Goal: Information Seeking & Learning: Learn about a topic

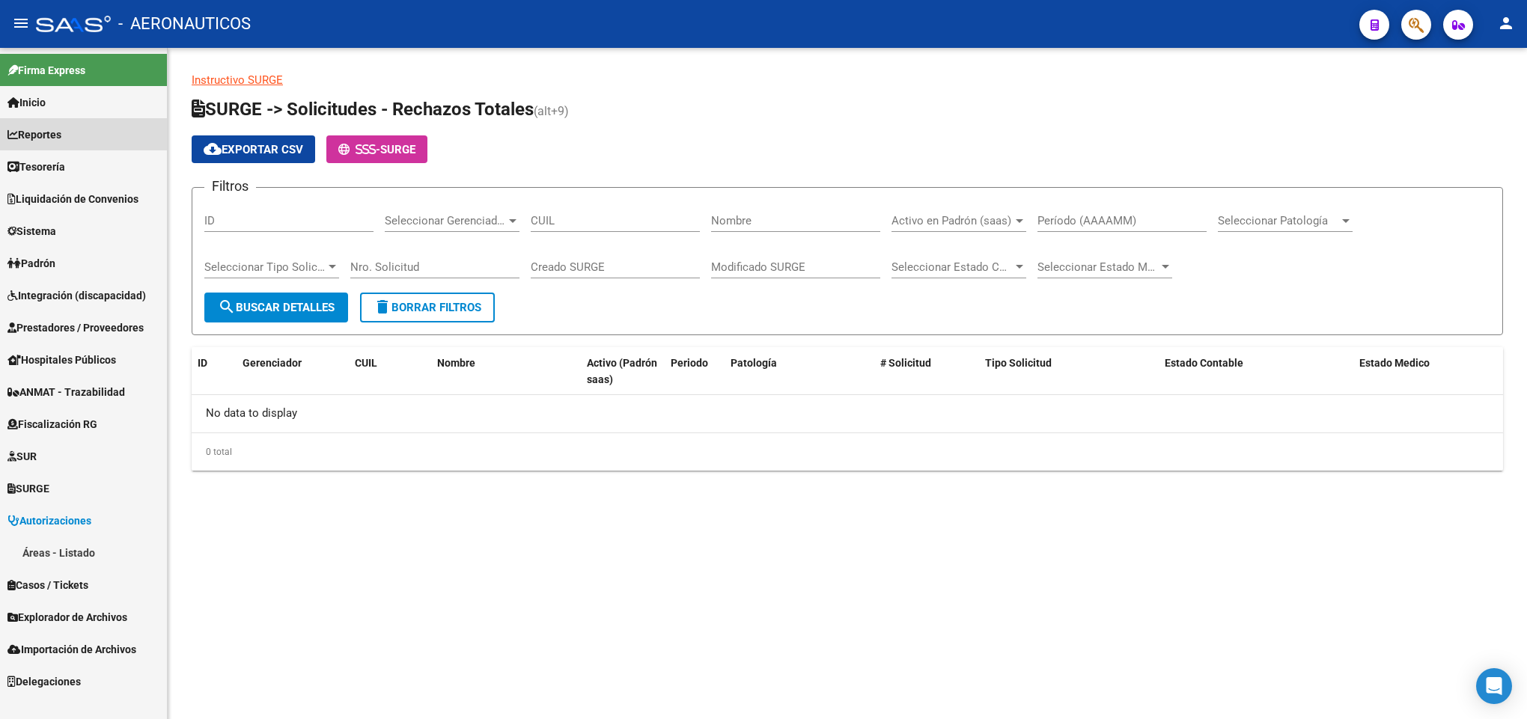
click at [131, 128] on link "Reportes" at bounding box center [83, 134] width 167 height 32
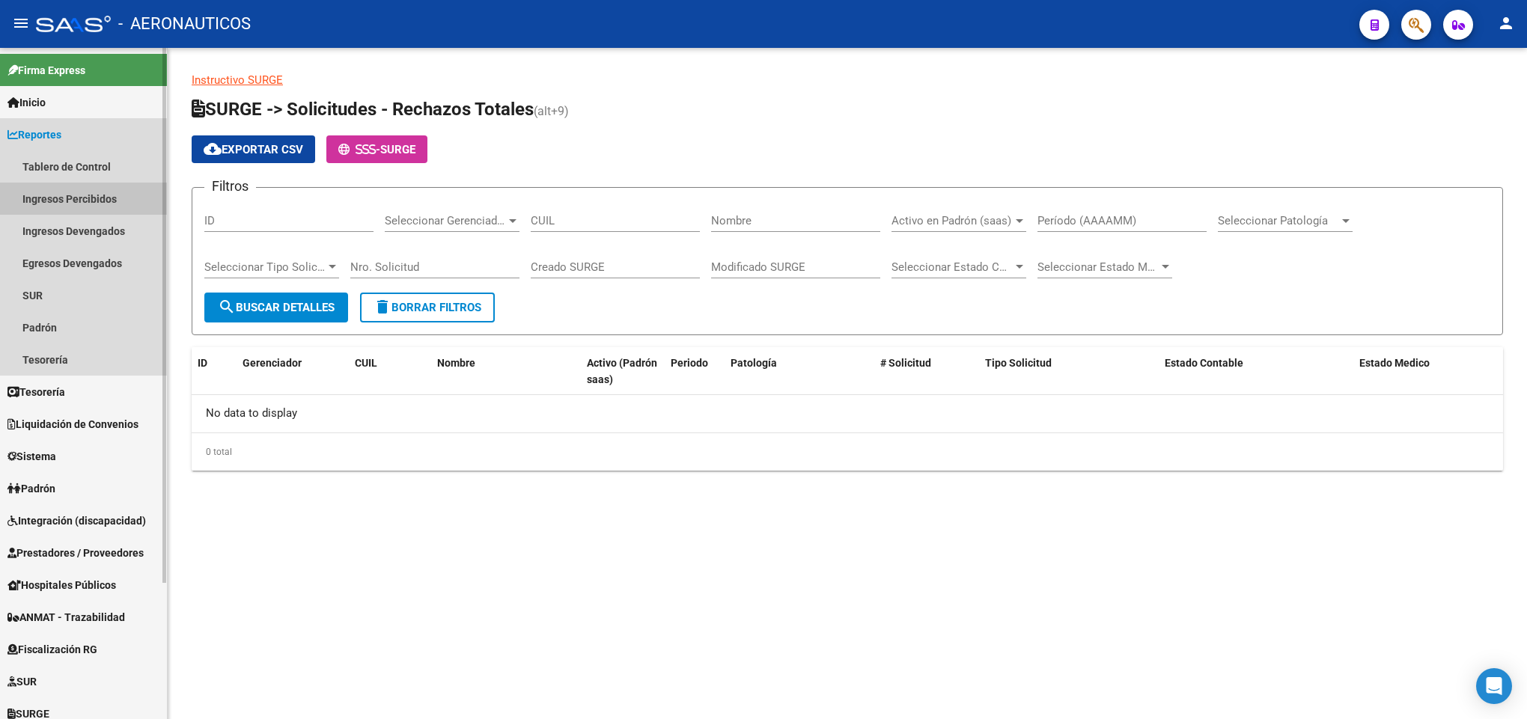
click at [112, 204] on link "Ingresos Percibidos" at bounding box center [83, 199] width 167 height 32
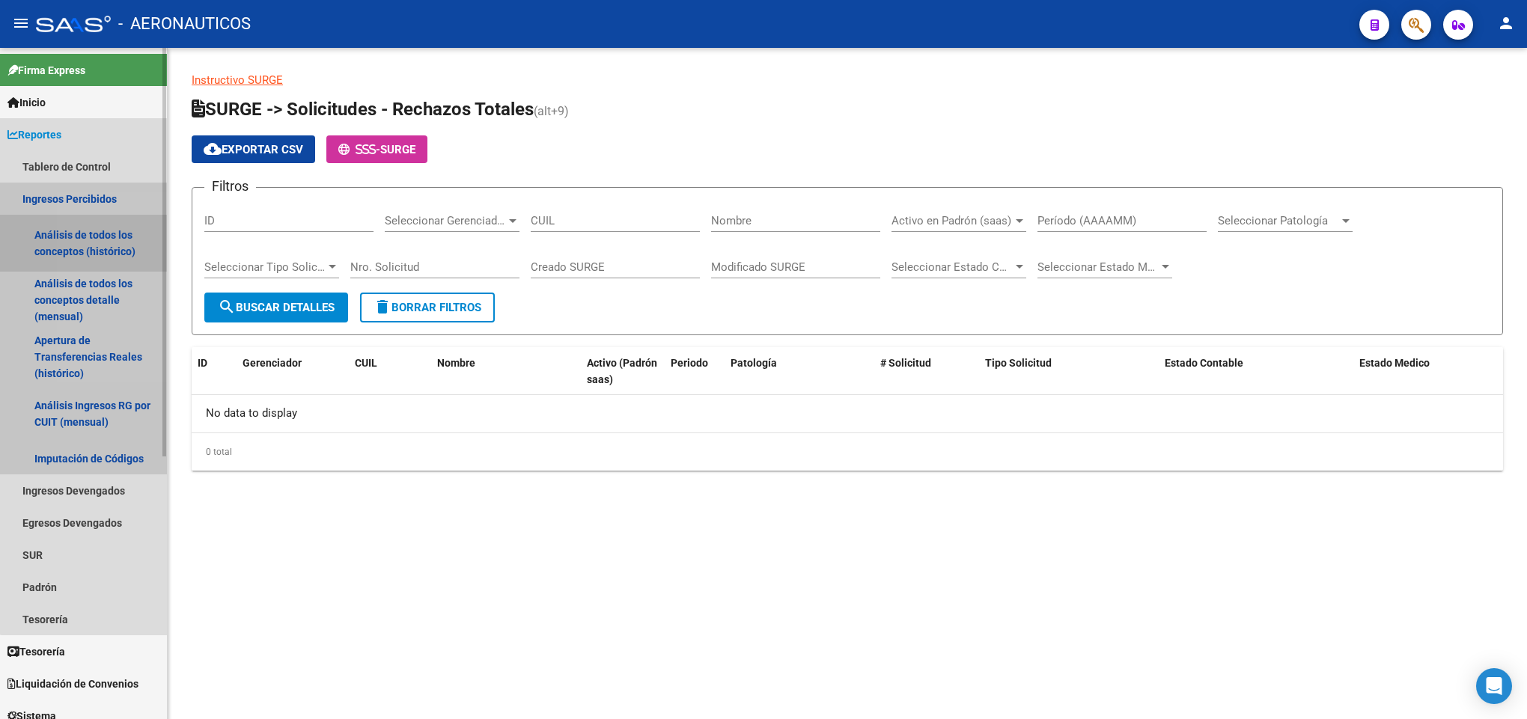
click at [118, 252] on link "Análisis de todos los conceptos (histórico)" at bounding box center [83, 243] width 167 height 57
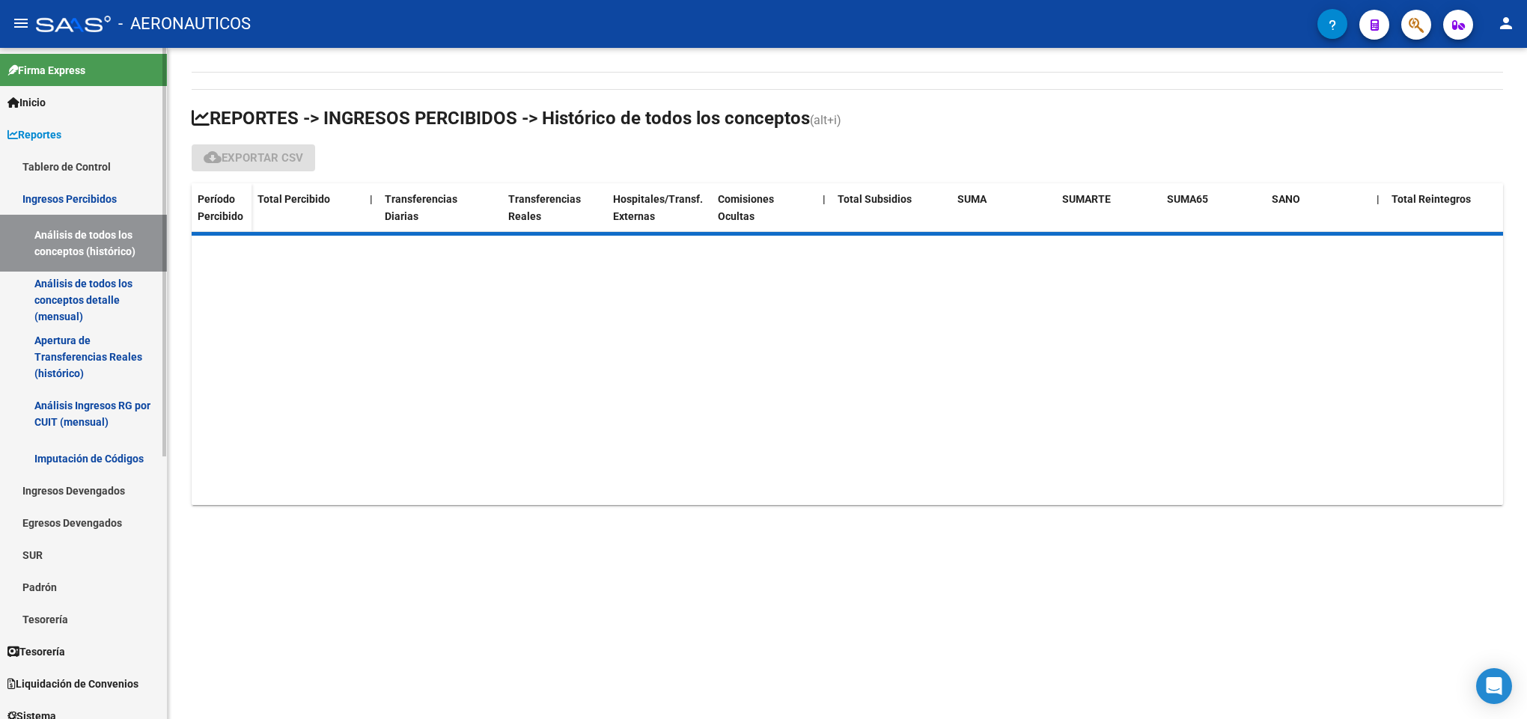
click at [118, 272] on link "Análisis de todos los conceptos detalle (mensual)" at bounding box center [83, 300] width 167 height 57
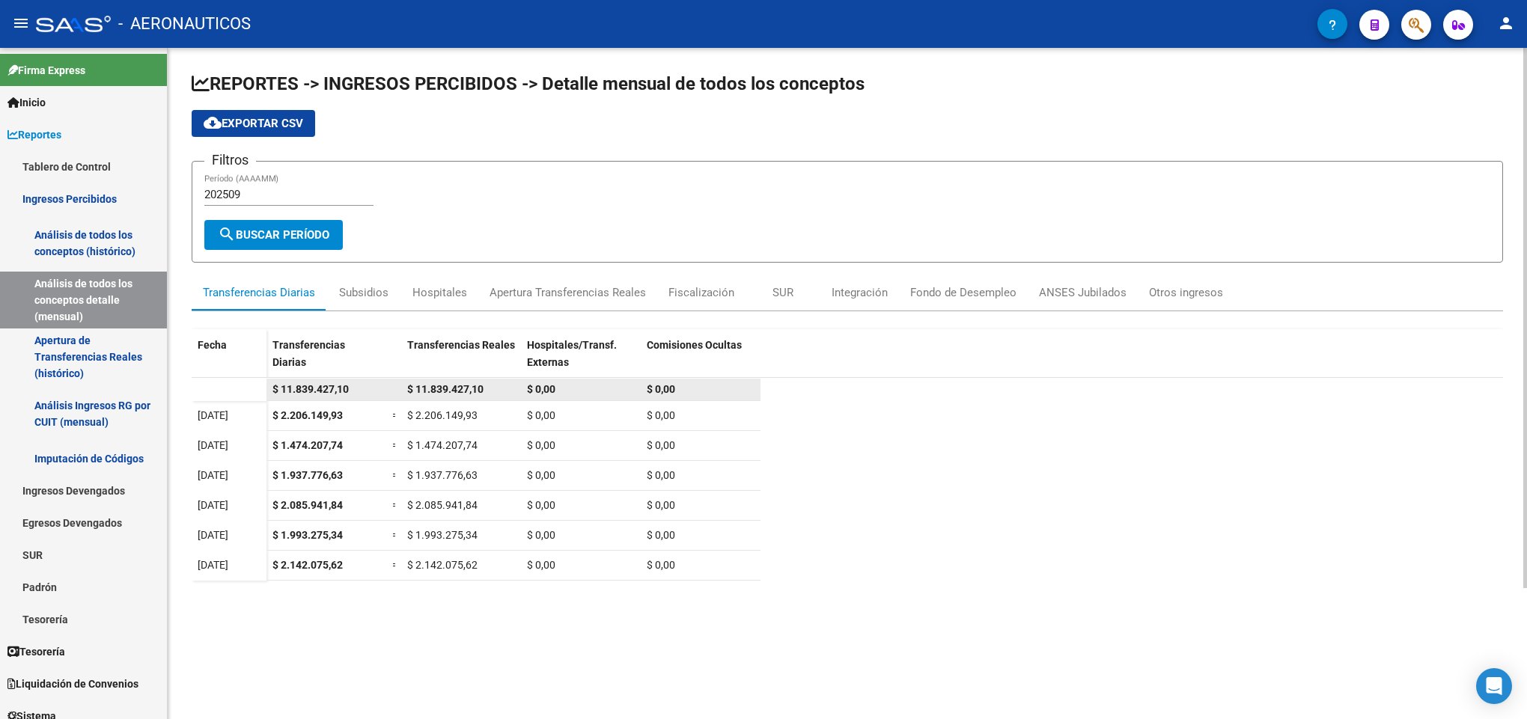
click at [421, 400] on datatable-body-cell "$ 11.839.427,10" at bounding box center [461, 390] width 120 height 22
copy span "11.839.427,10"
click at [375, 286] on div "Subsidios" at bounding box center [363, 292] width 49 height 16
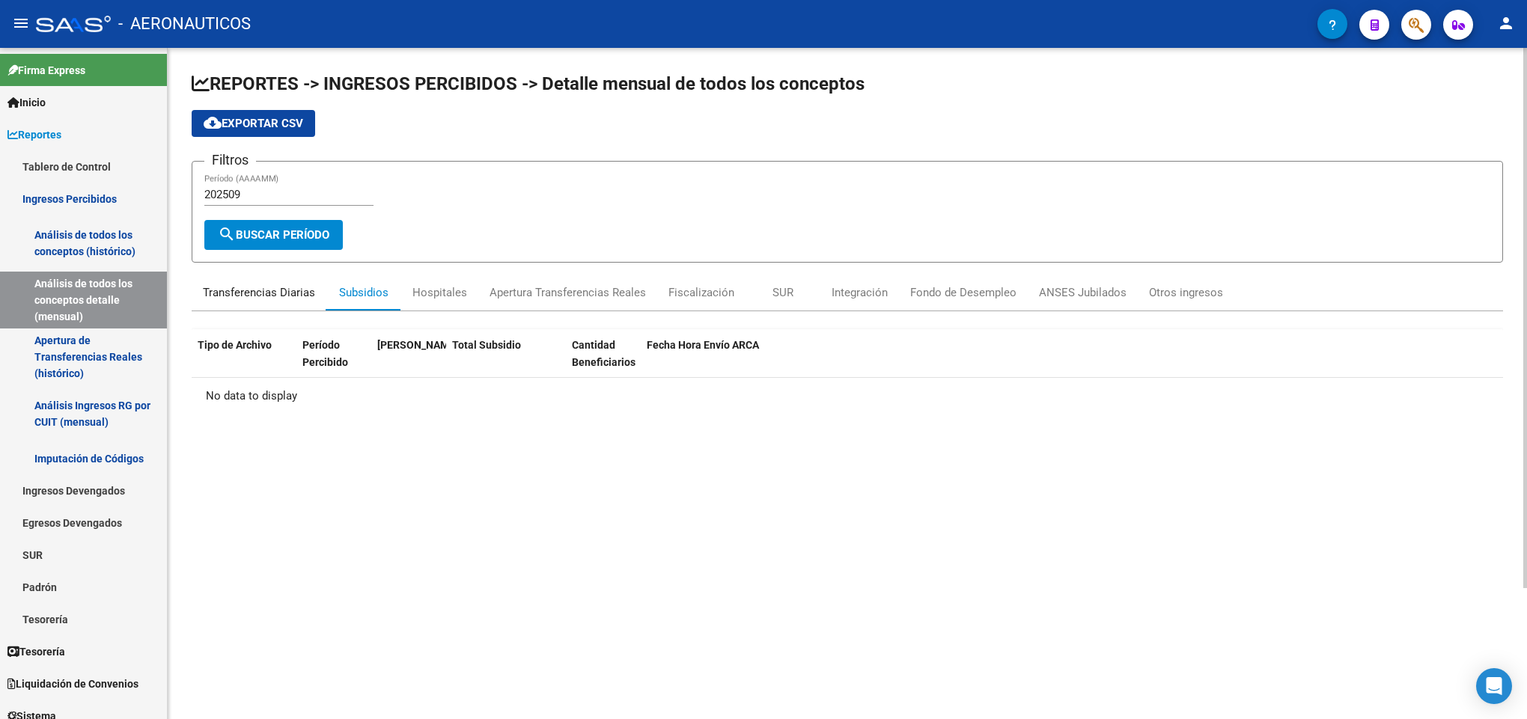
click at [256, 290] on div "Transferencias Diarias" at bounding box center [259, 292] width 112 height 16
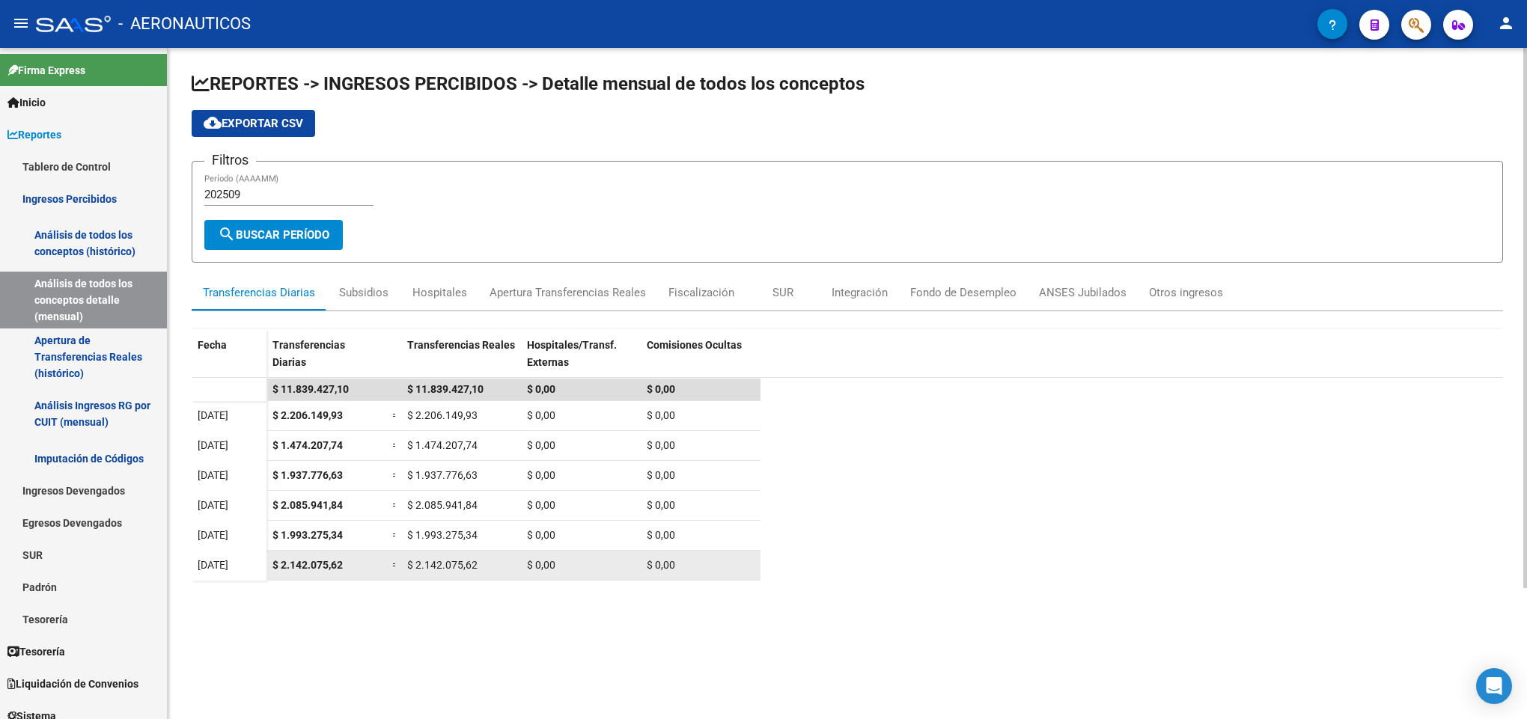
click at [448, 561] on span "$ 2.142.075,62" at bounding box center [442, 565] width 70 height 12
copy span "2.142.075,62"
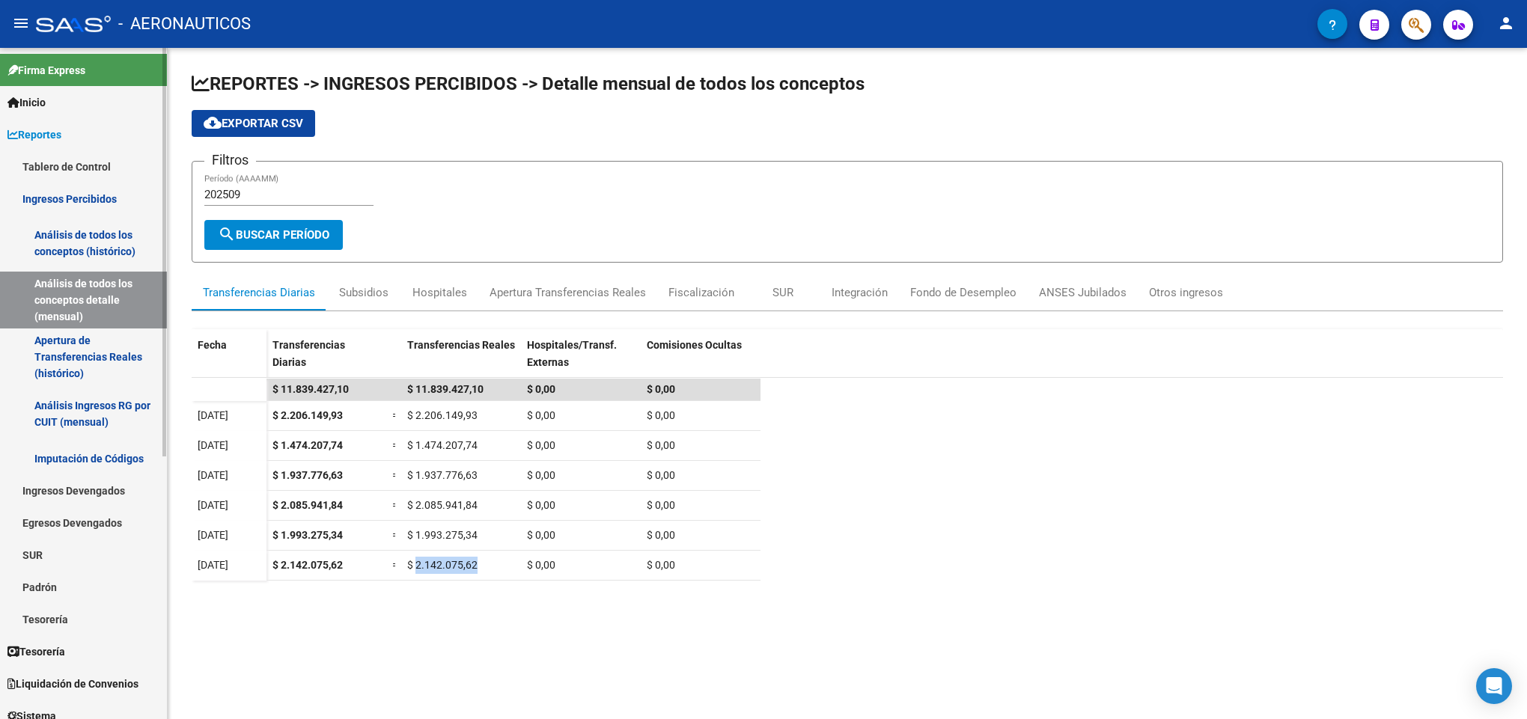
click at [52, 162] on link "Tablero de Control" at bounding box center [83, 166] width 167 height 32
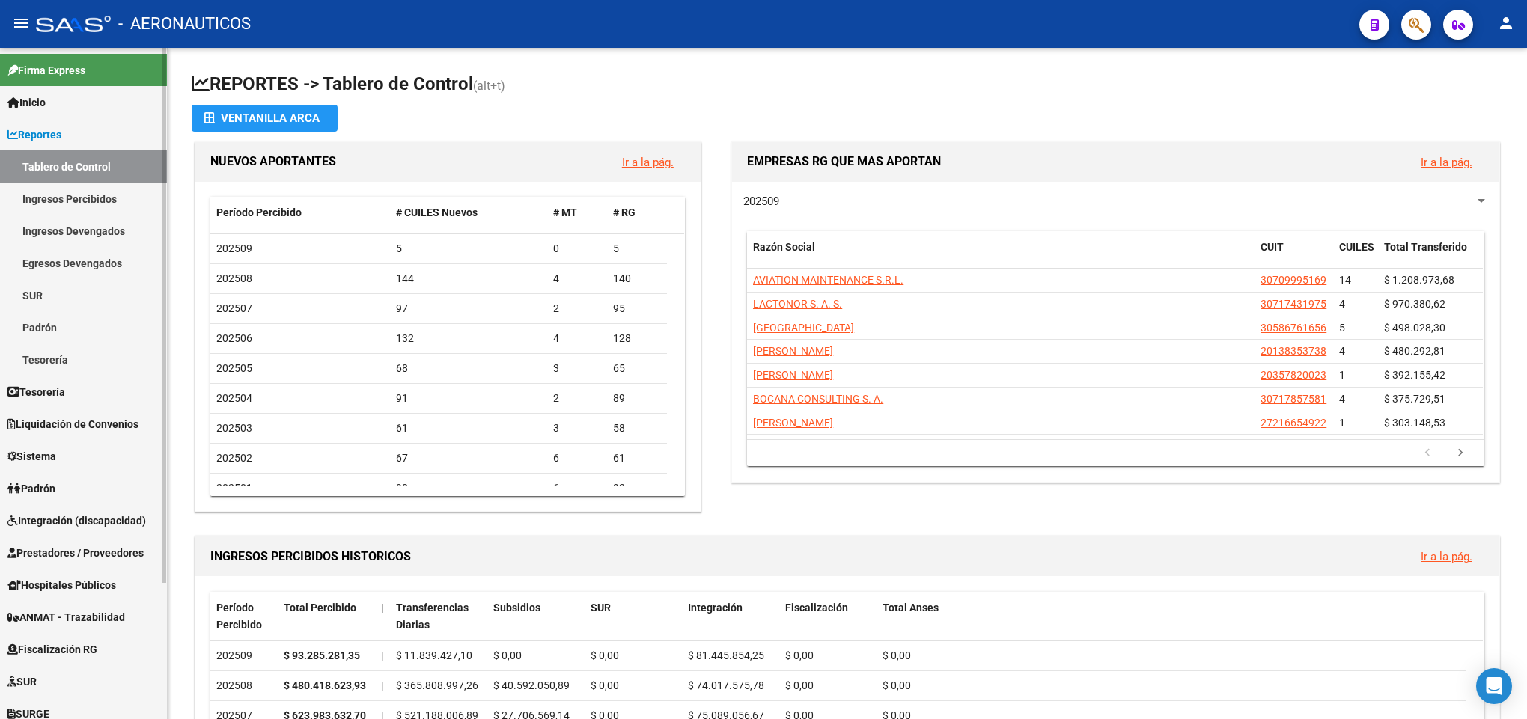
click at [59, 436] on link "Liquidación de Convenios" at bounding box center [83, 424] width 167 height 32
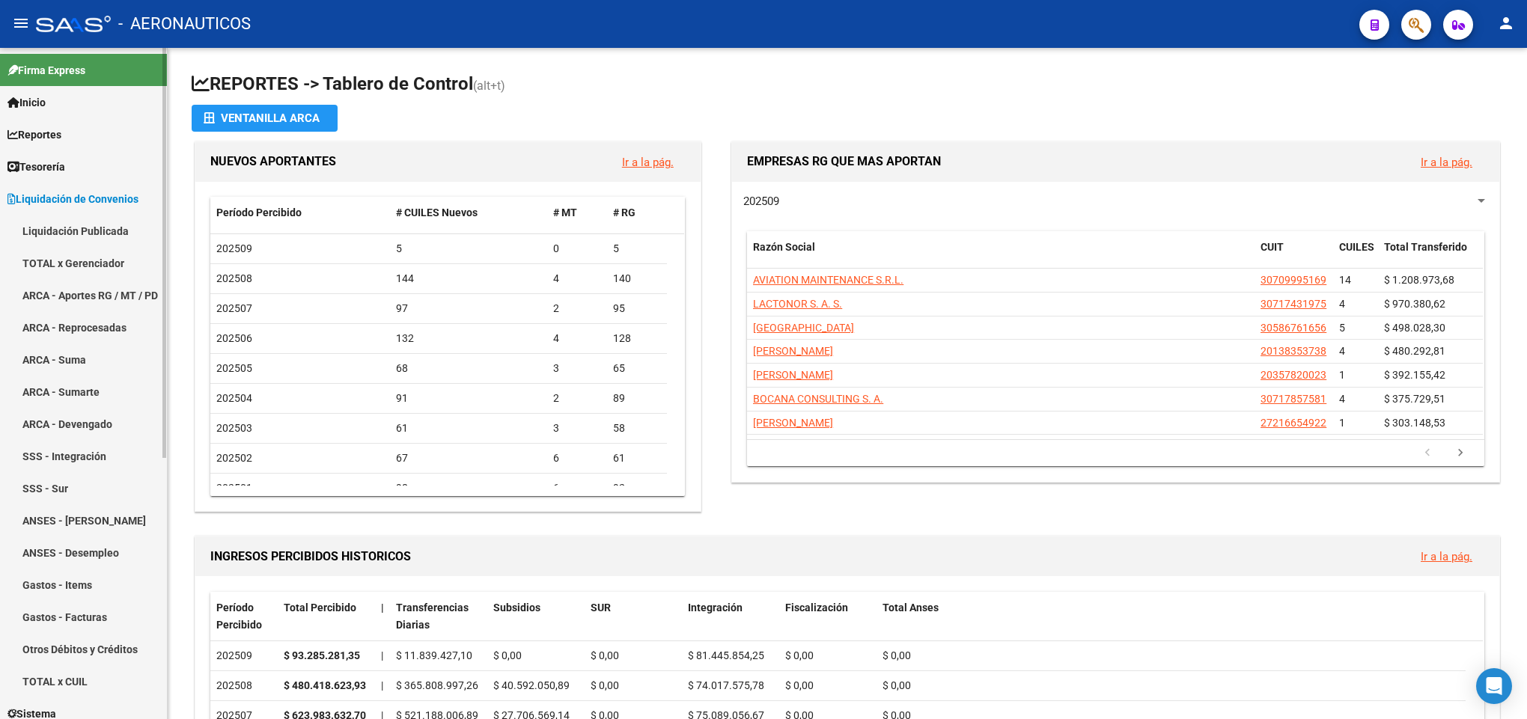
click at [67, 275] on link "TOTAL x Gerenciador" at bounding box center [83, 263] width 167 height 32
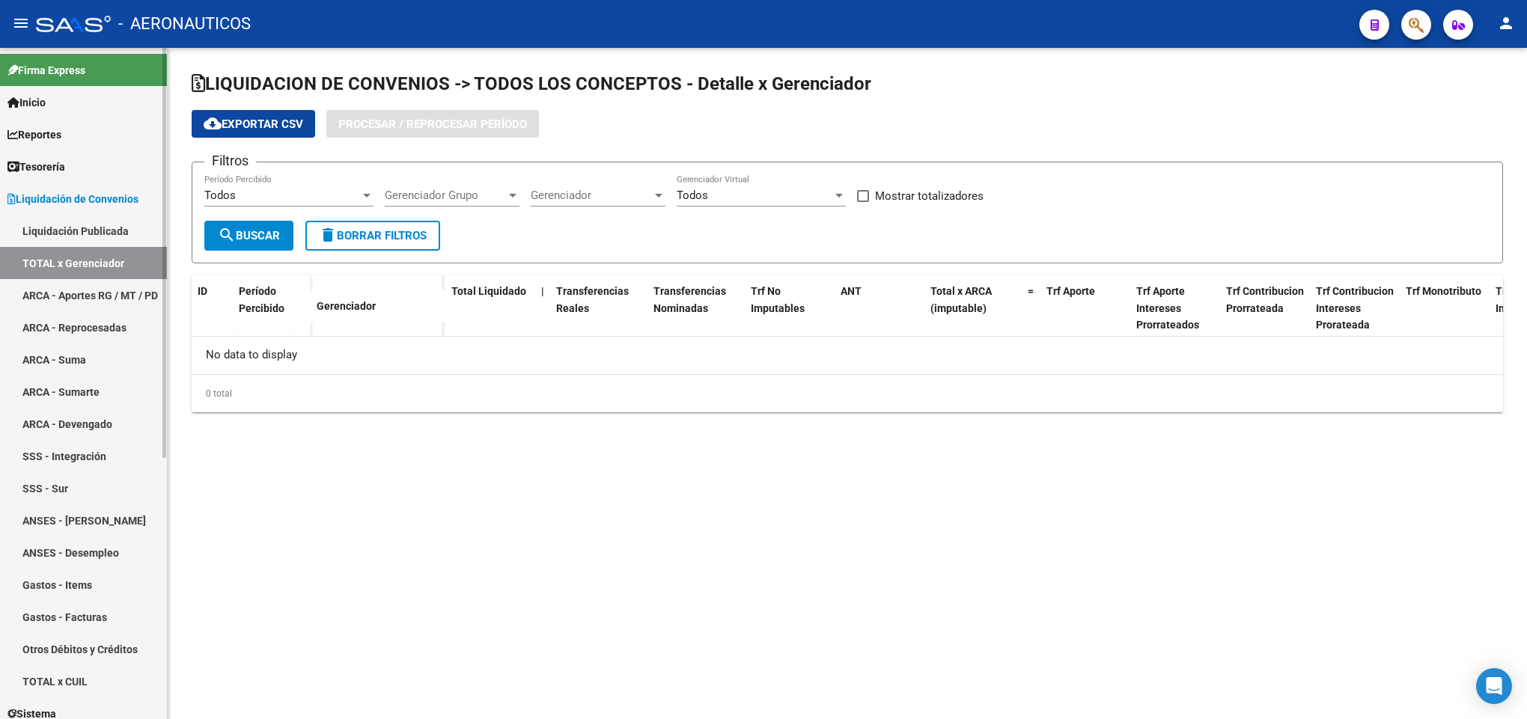
checkbox input "true"
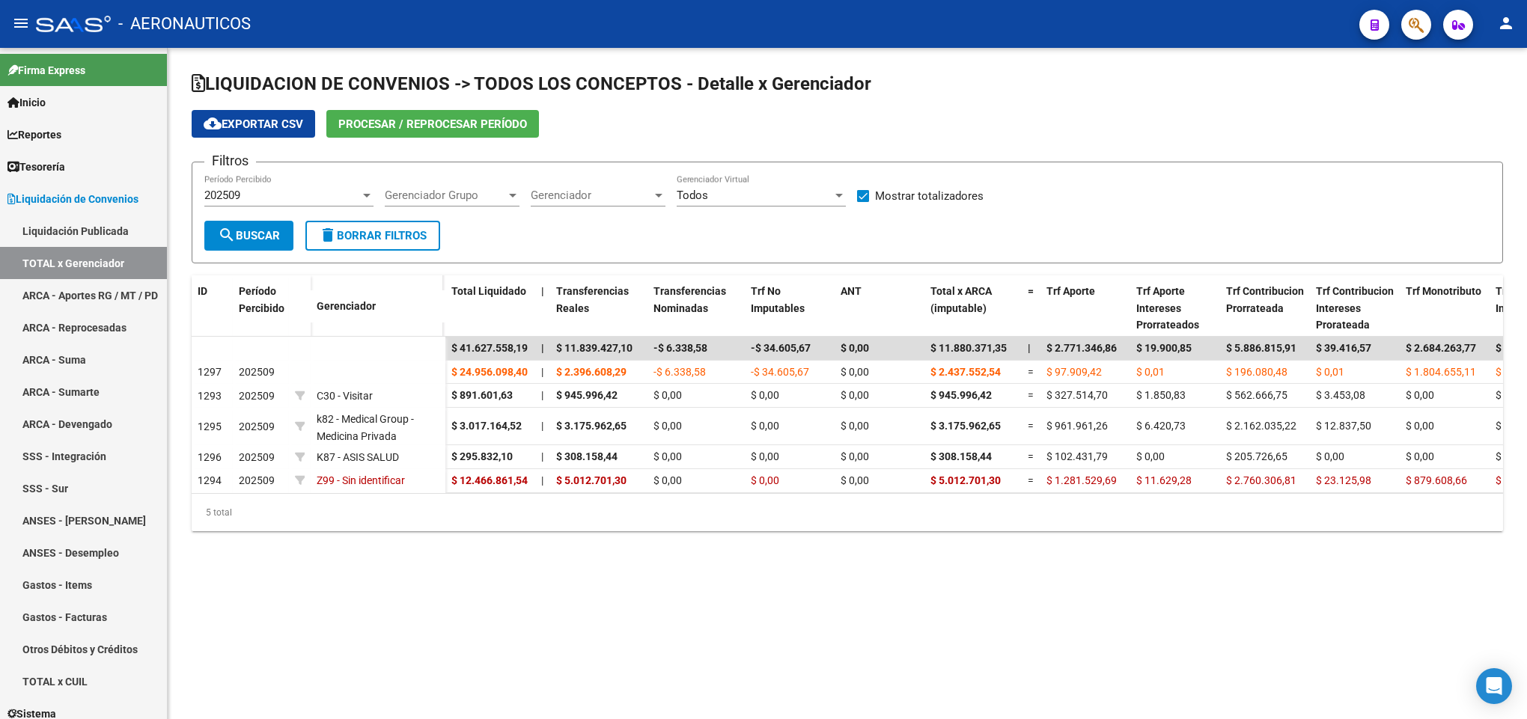
click at [339, 211] on div "202509 Período Percibido" at bounding box center [288, 197] width 169 height 46
click at [335, 189] on div "202509" at bounding box center [282, 195] width 156 height 13
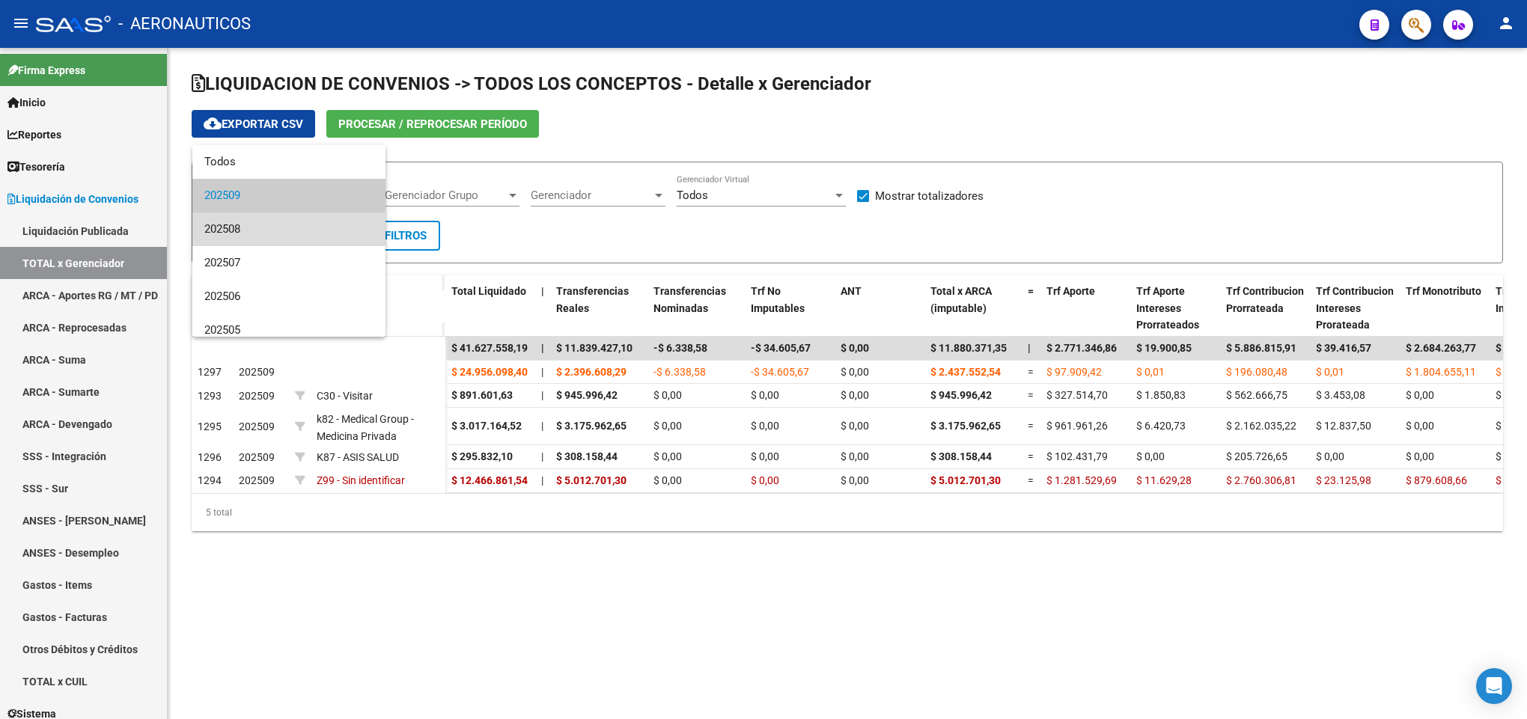
click at [326, 221] on span "202508" at bounding box center [288, 230] width 169 height 34
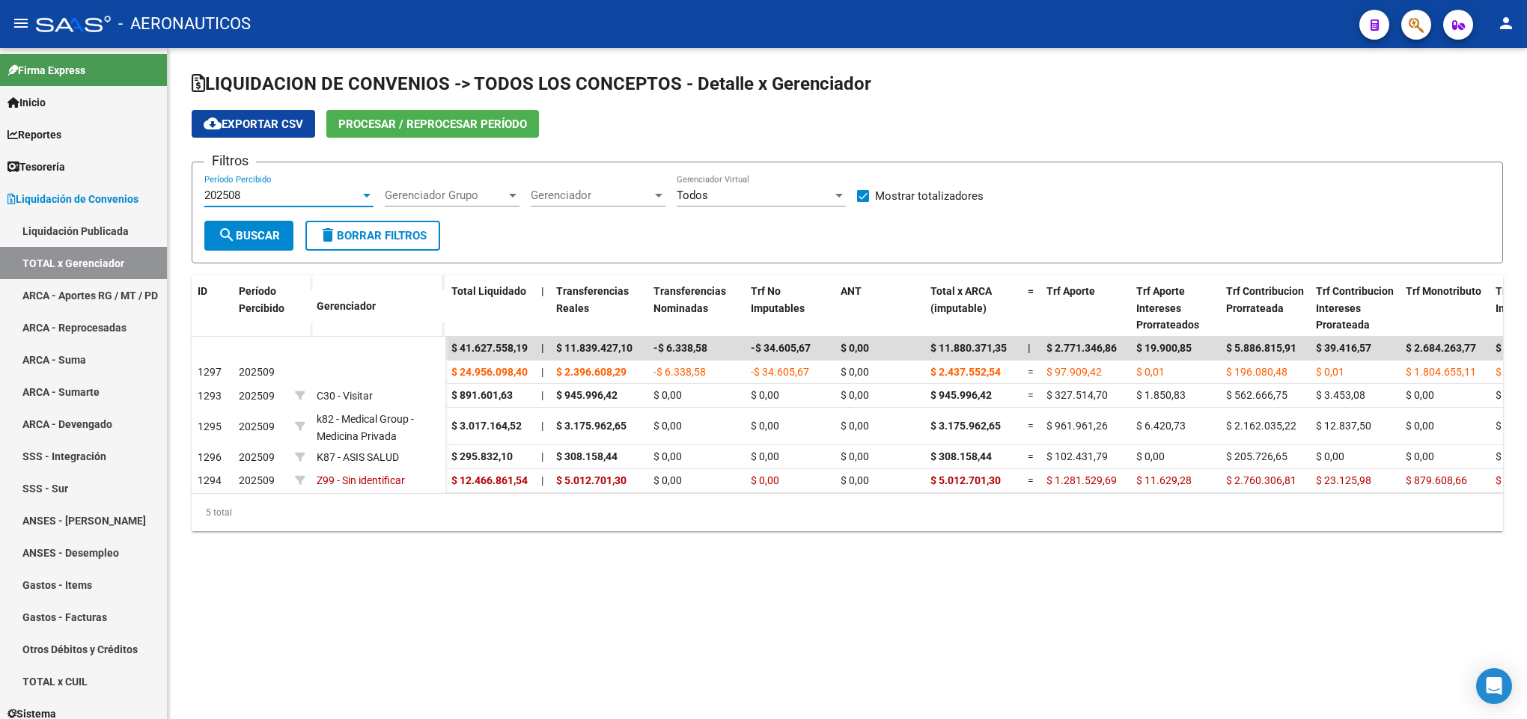
click at [231, 227] on mat-icon "search" at bounding box center [227, 235] width 18 height 18
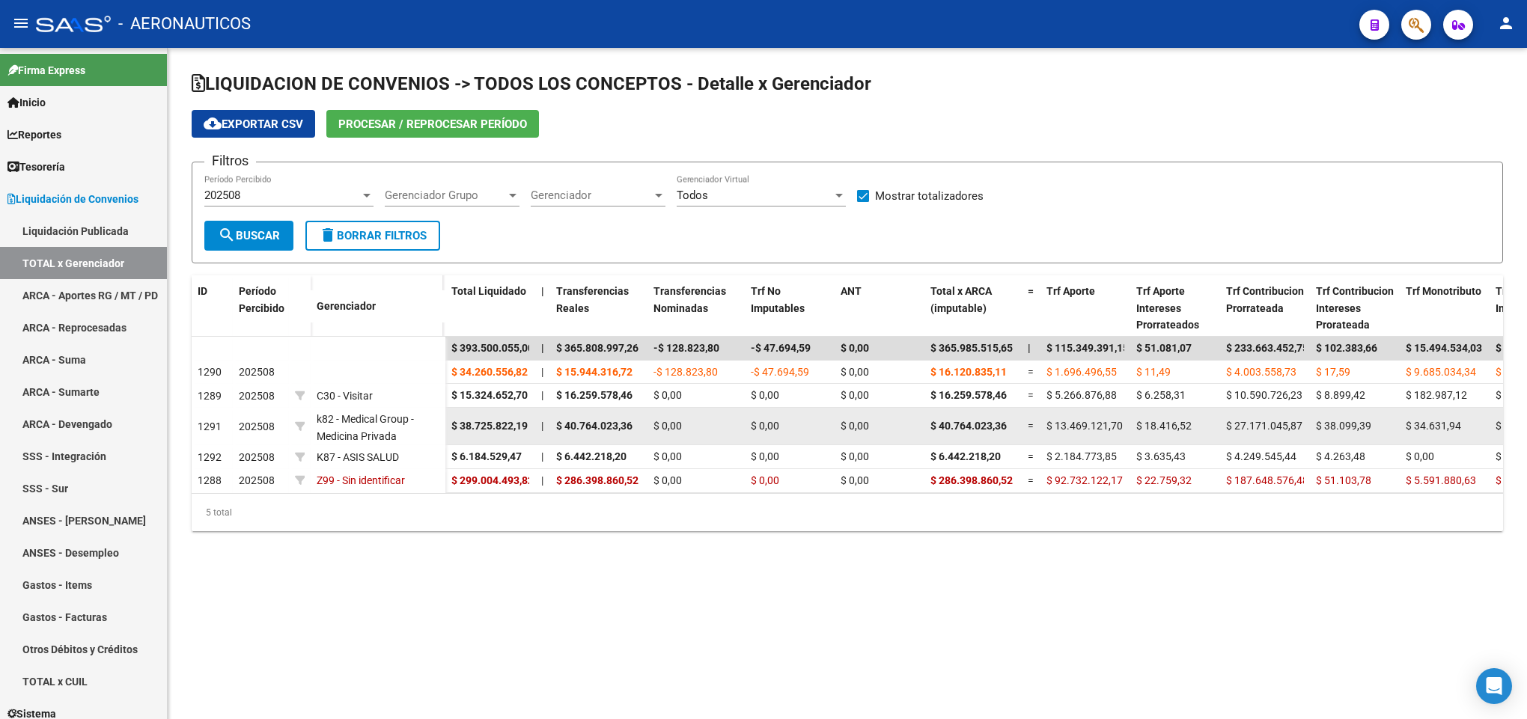
click at [496, 411] on datatable-body-cell "$ 38.725.822,19" at bounding box center [490, 426] width 90 height 37
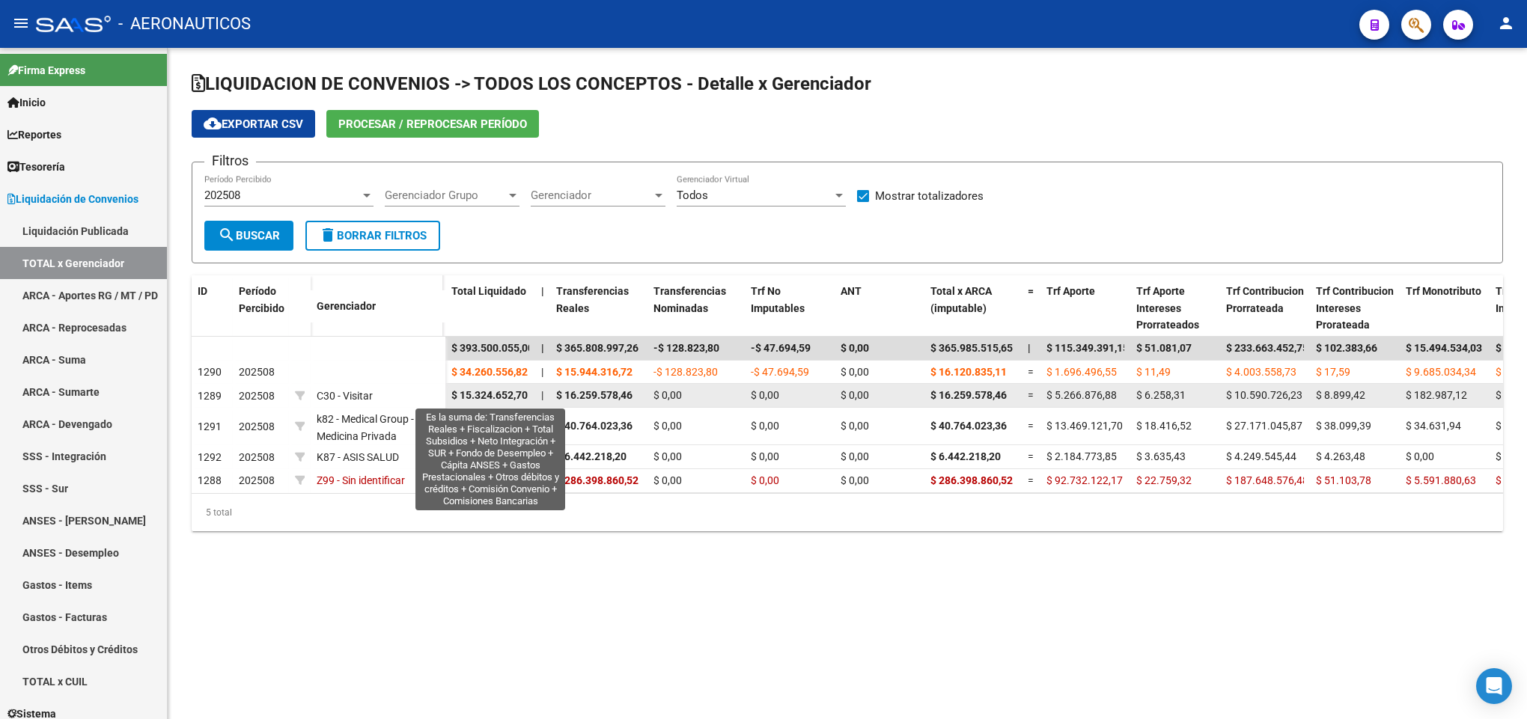
click at [506, 393] on span "$ 15.324.652,70" at bounding box center [489, 395] width 76 height 12
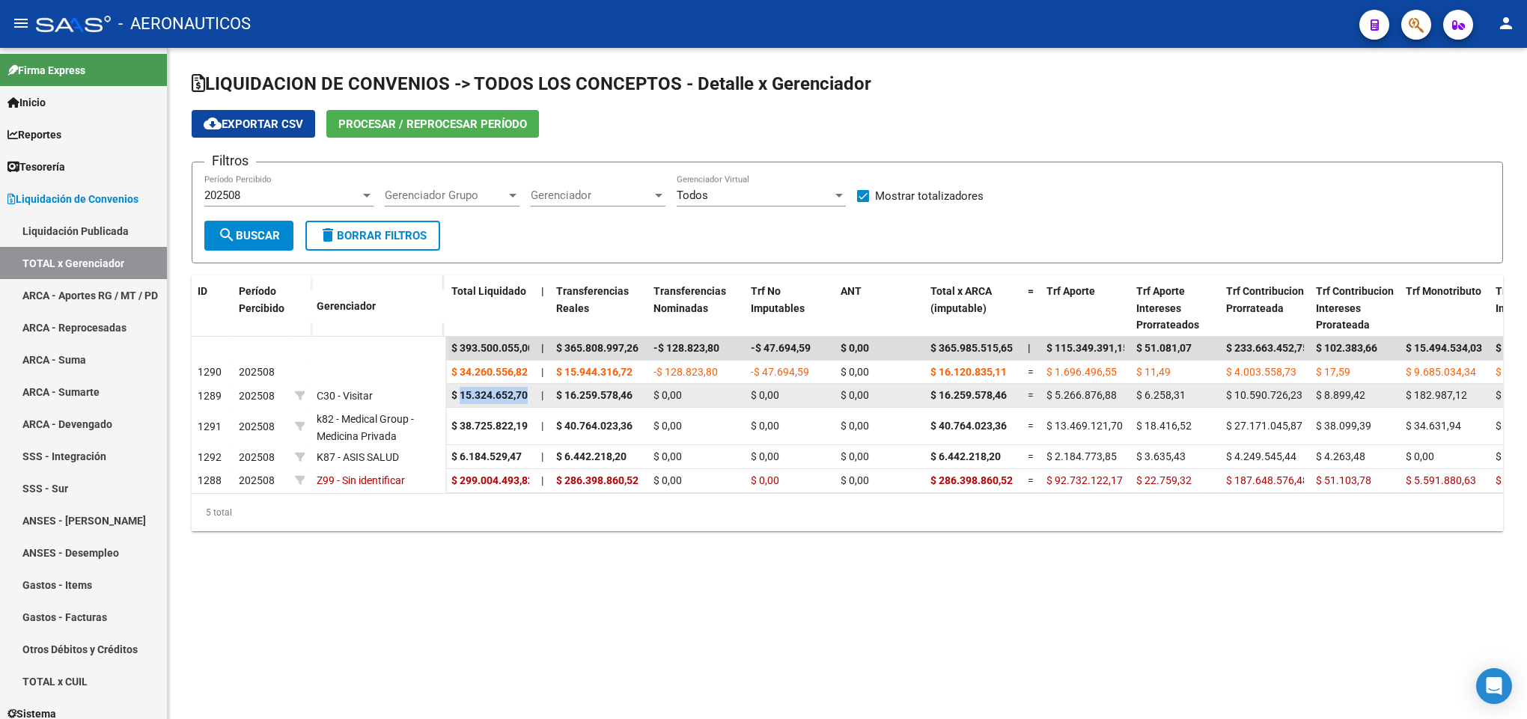
click at [506, 393] on span "$ 15.324.652,70" at bounding box center [489, 395] width 76 height 12
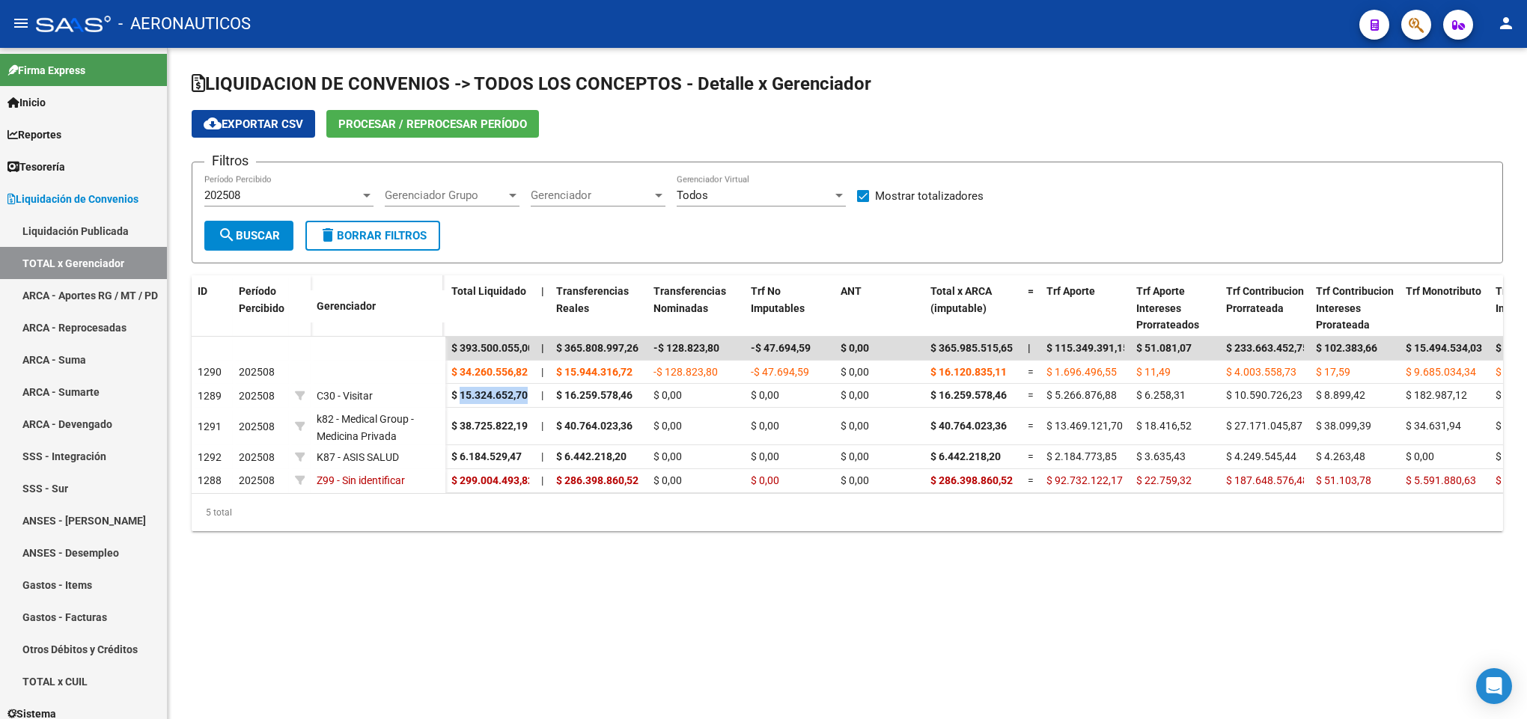
copy span "15.324.652,70"
click at [88, 109] on link "Inicio" at bounding box center [83, 102] width 167 height 32
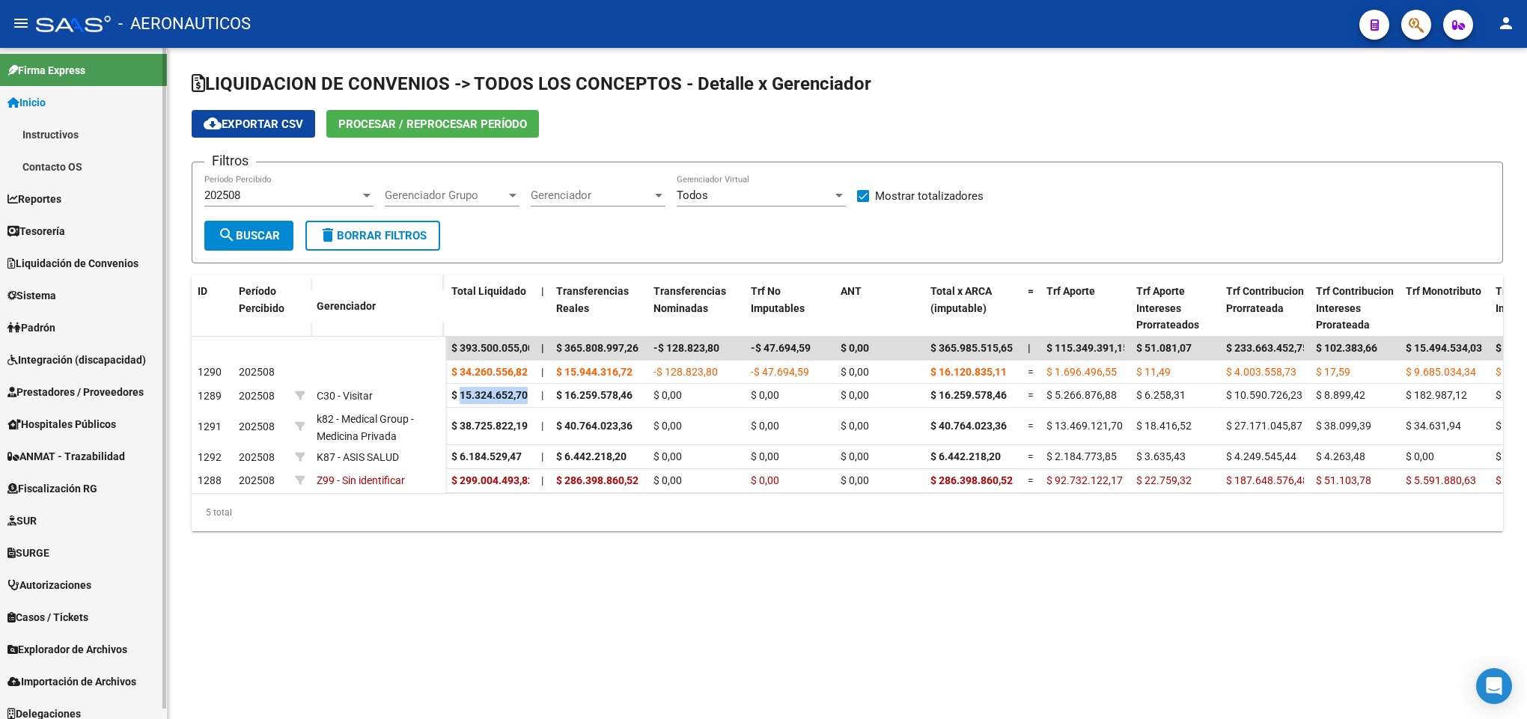
click at [49, 203] on span "Reportes" at bounding box center [34, 199] width 54 height 16
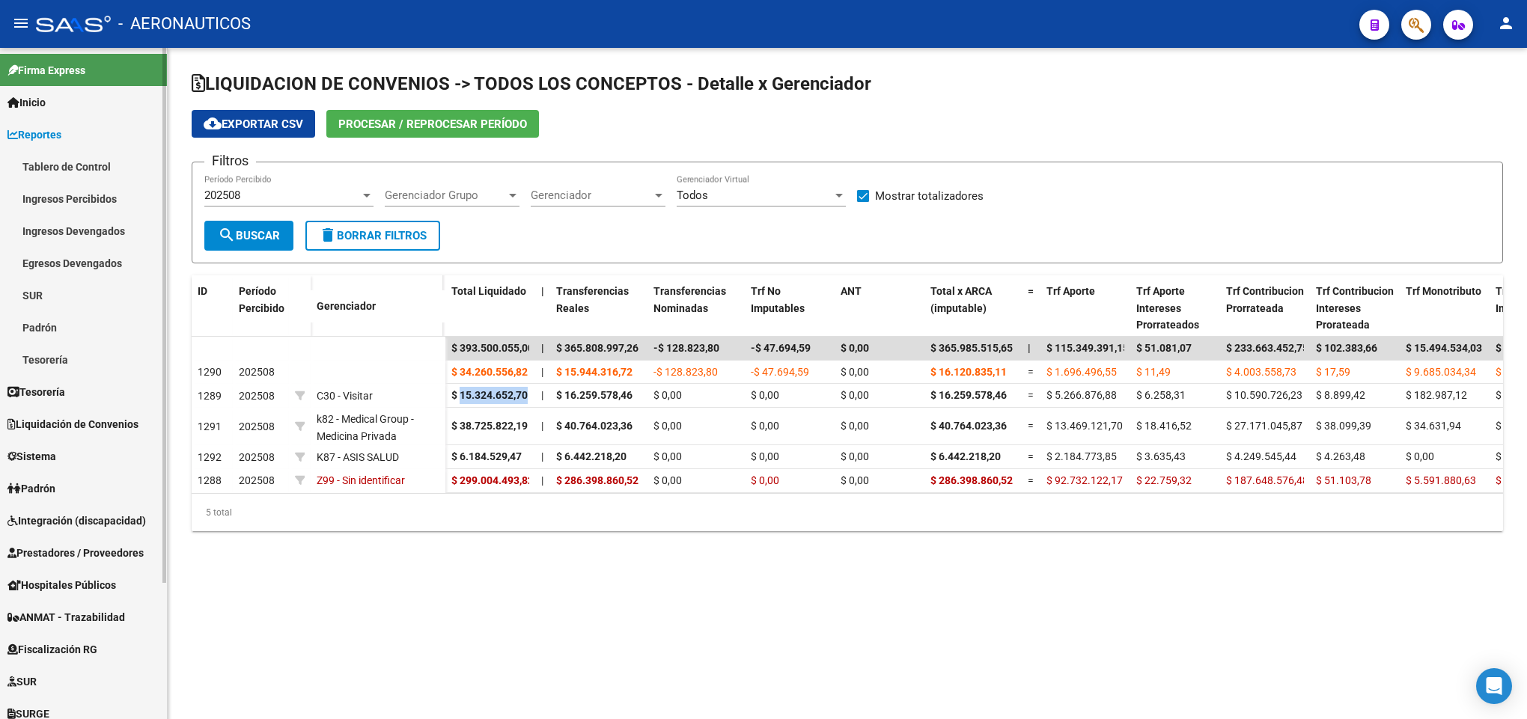
click at [68, 201] on link "Ingresos Percibidos" at bounding box center [83, 199] width 167 height 32
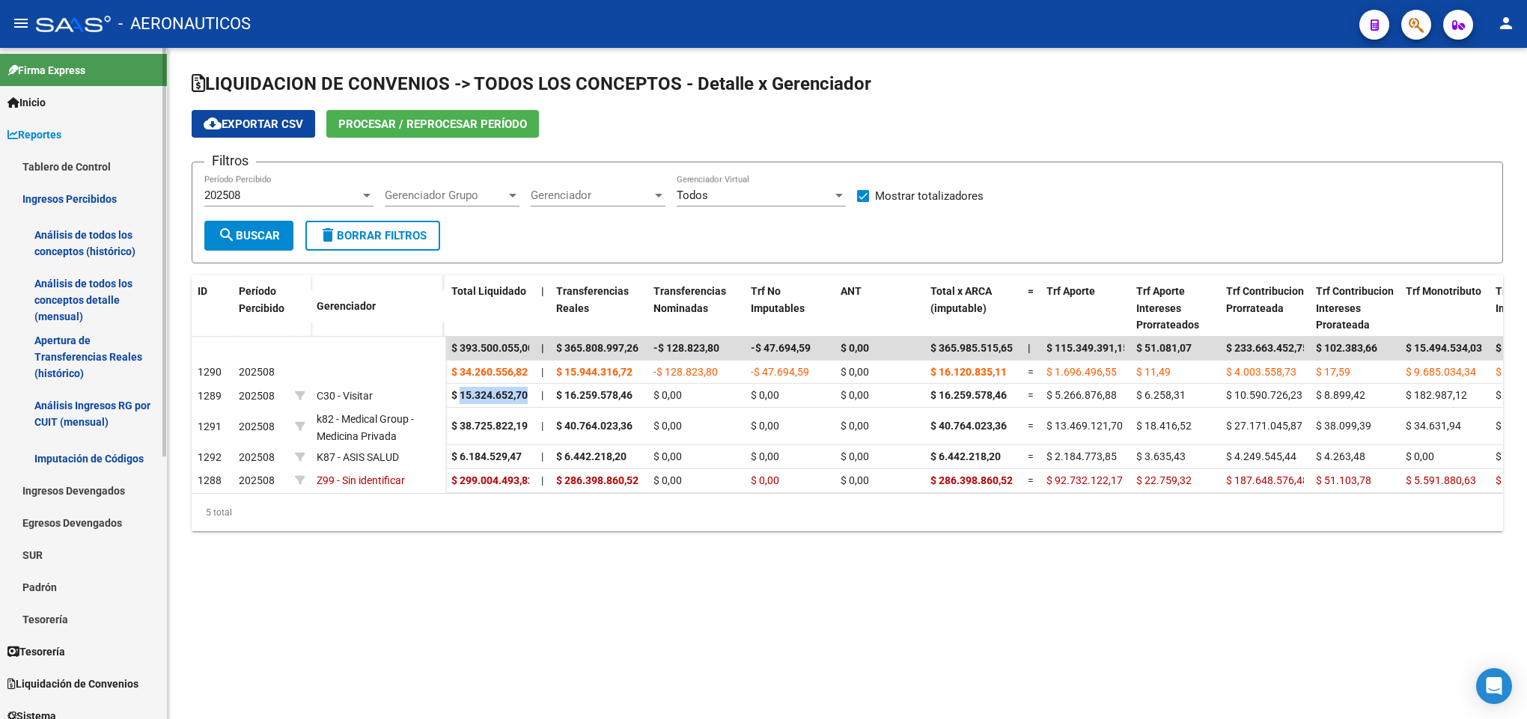
click at [74, 245] on link "Análisis de todos los conceptos (histórico)" at bounding box center [83, 243] width 167 height 57
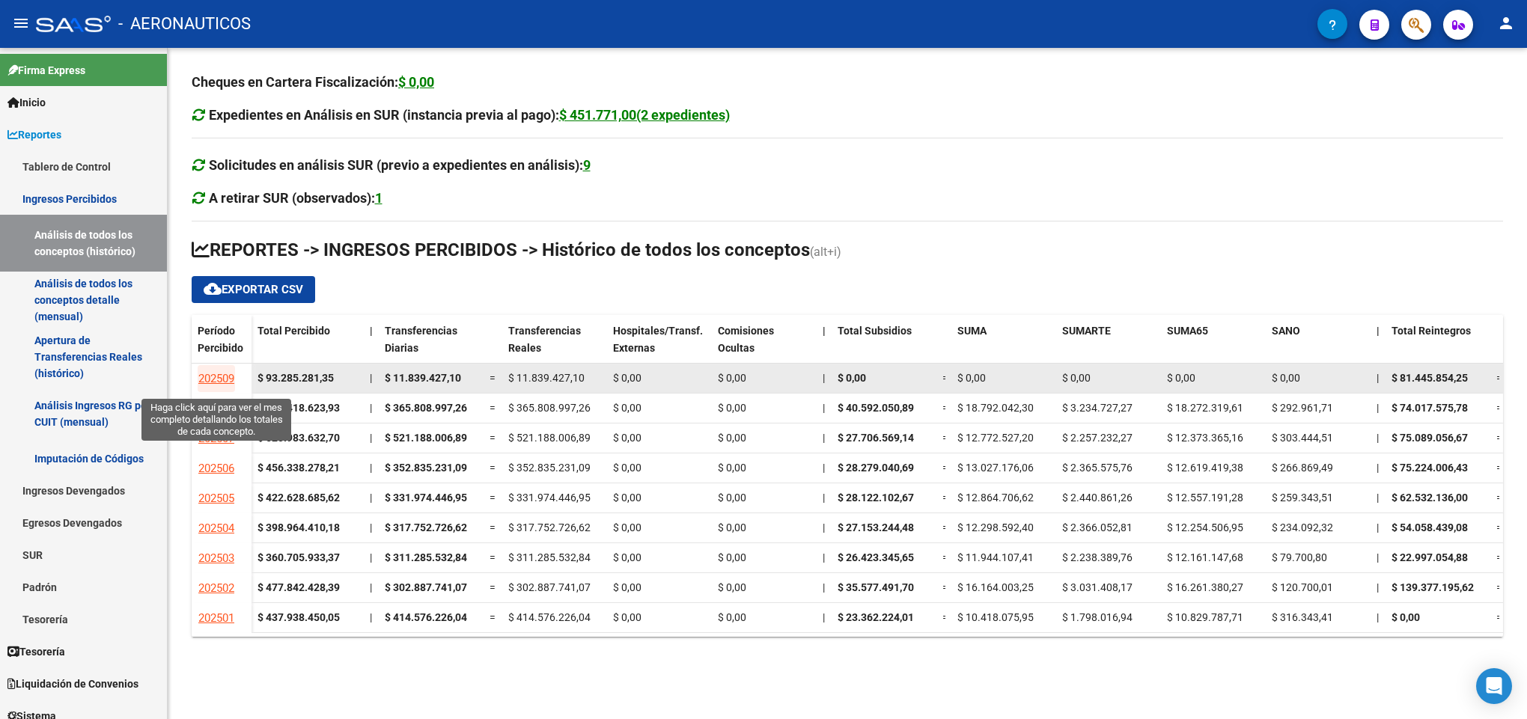
click at [227, 382] on span "202509" at bounding box center [216, 378] width 36 height 13
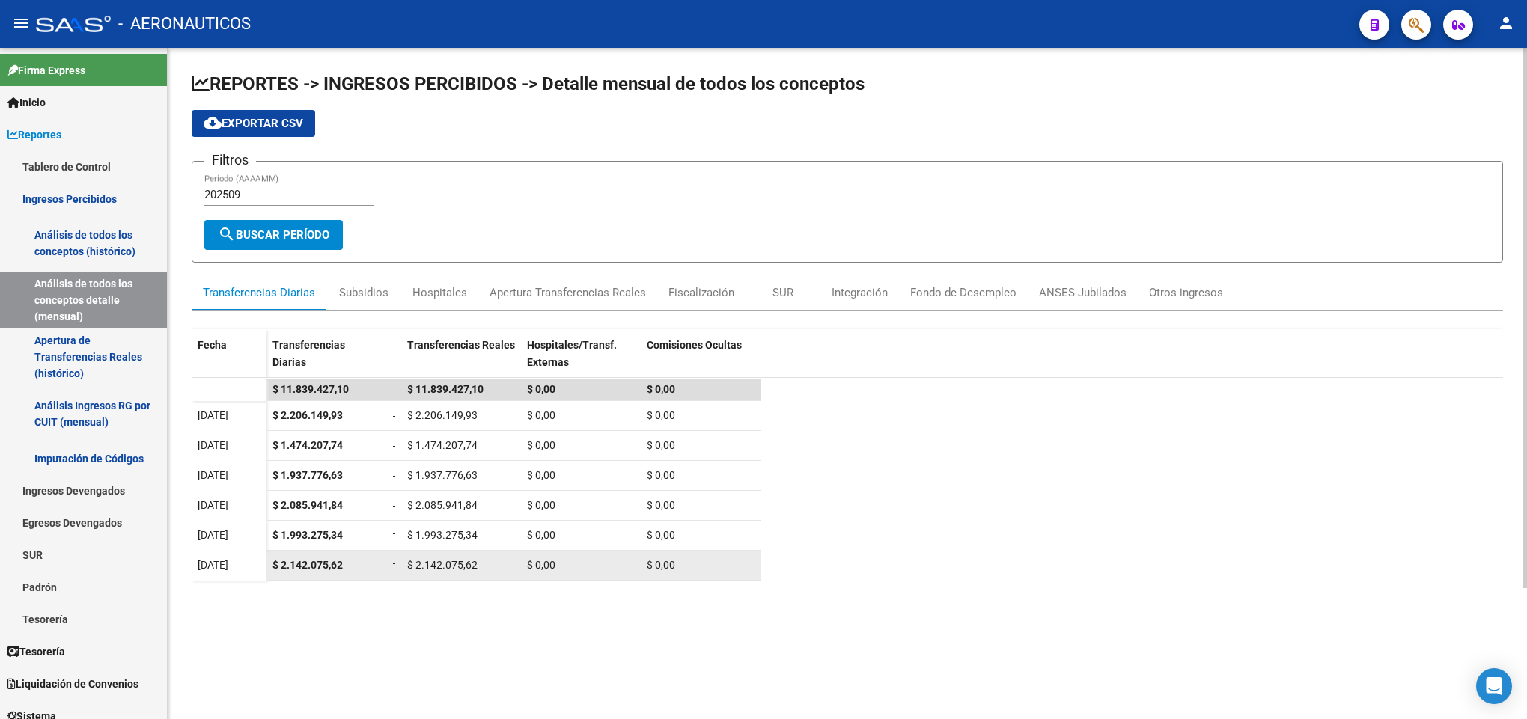
click at [422, 569] on span "$ 2.142.075,62" at bounding box center [442, 565] width 70 height 12
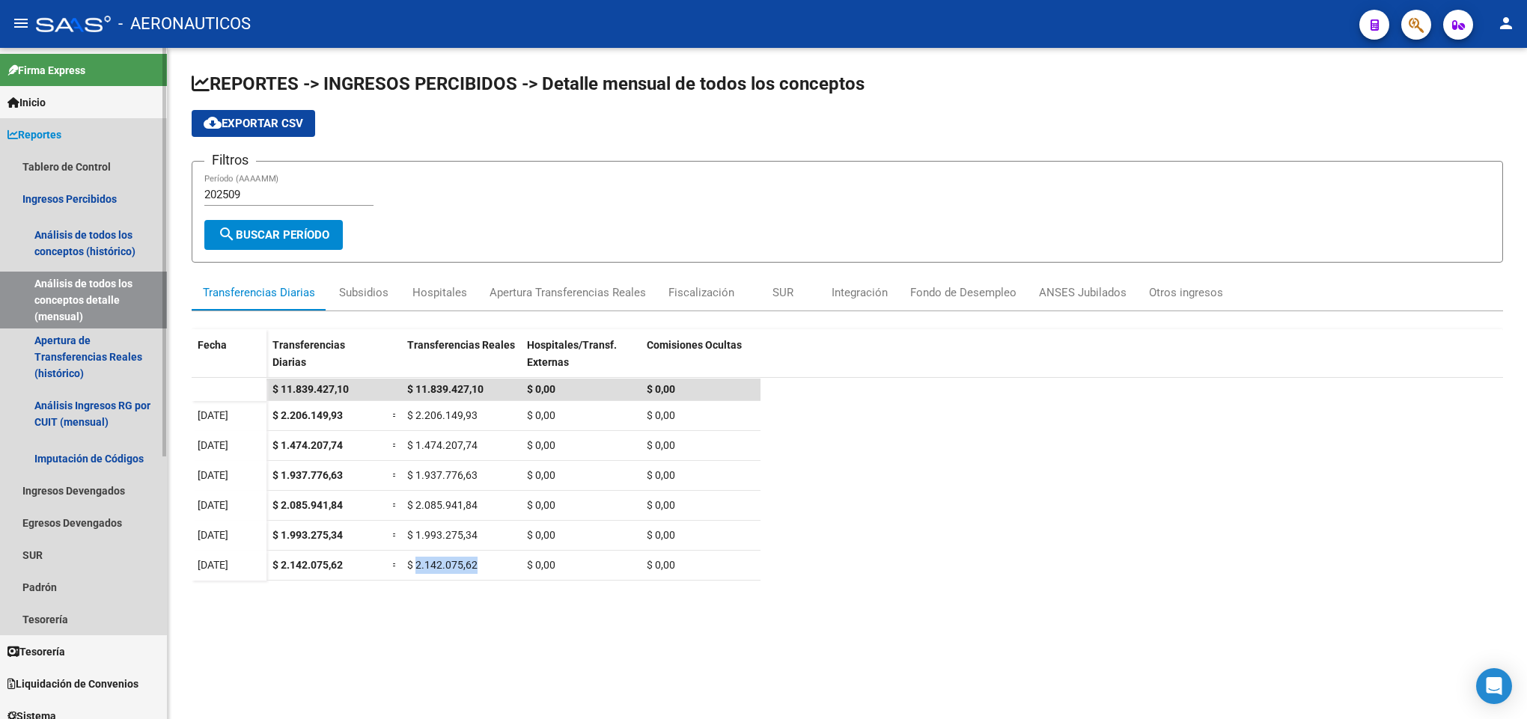
click at [72, 140] on link "Reportes" at bounding box center [83, 134] width 167 height 32
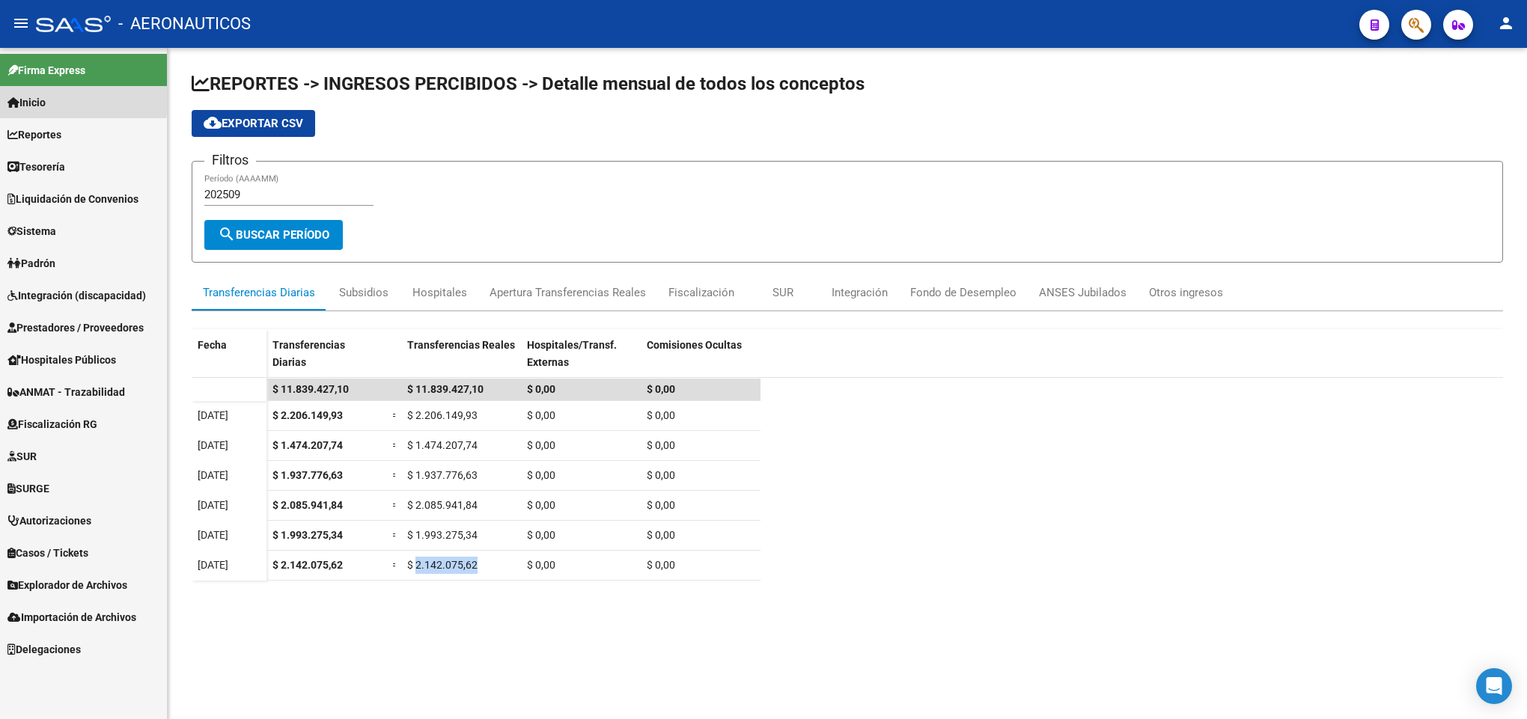
click at [63, 97] on link "Inicio" at bounding box center [83, 102] width 167 height 32
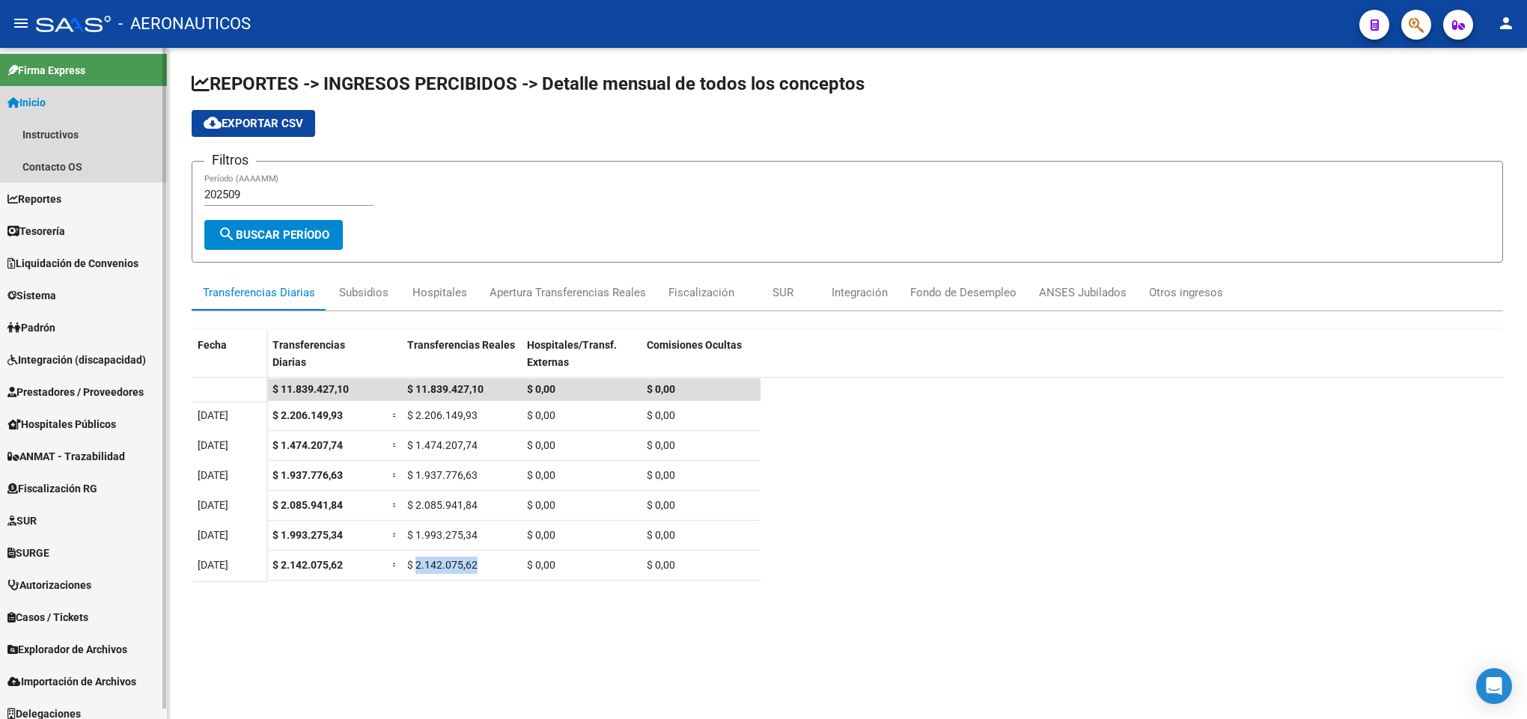
click at [63, 97] on link "Inicio" at bounding box center [83, 102] width 167 height 32
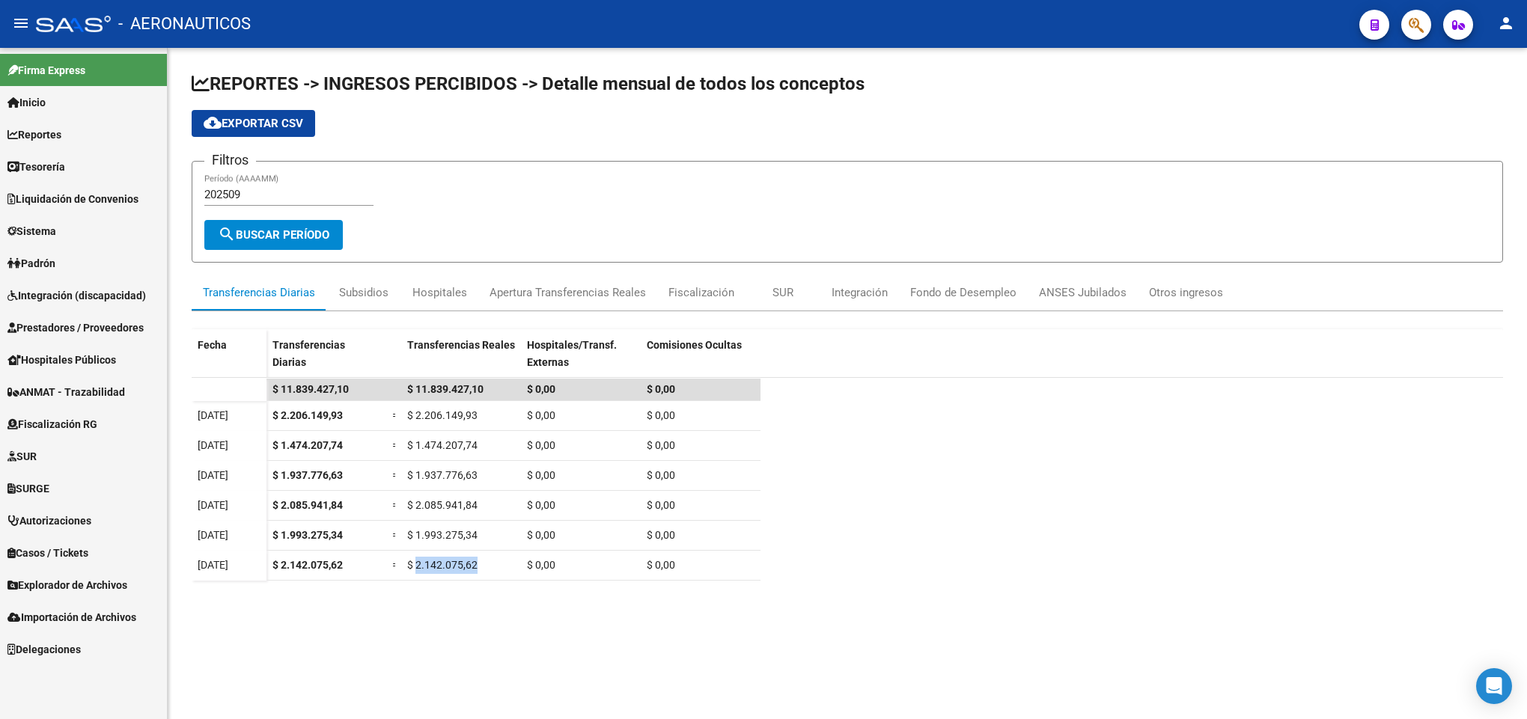
click at [55, 103] on link "Inicio" at bounding box center [83, 102] width 167 height 32
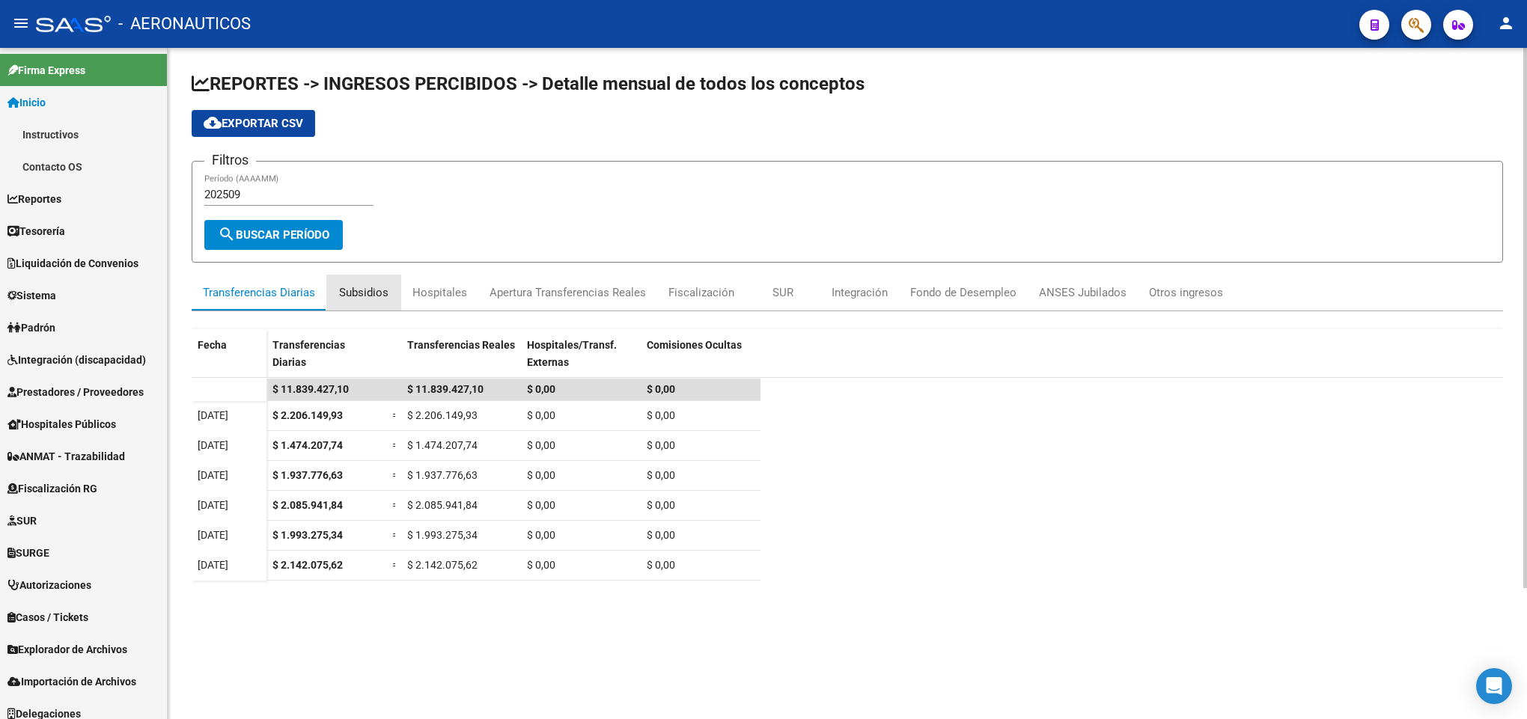
click at [329, 281] on div "Subsidios" at bounding box center [363, 293] width 75 height 36
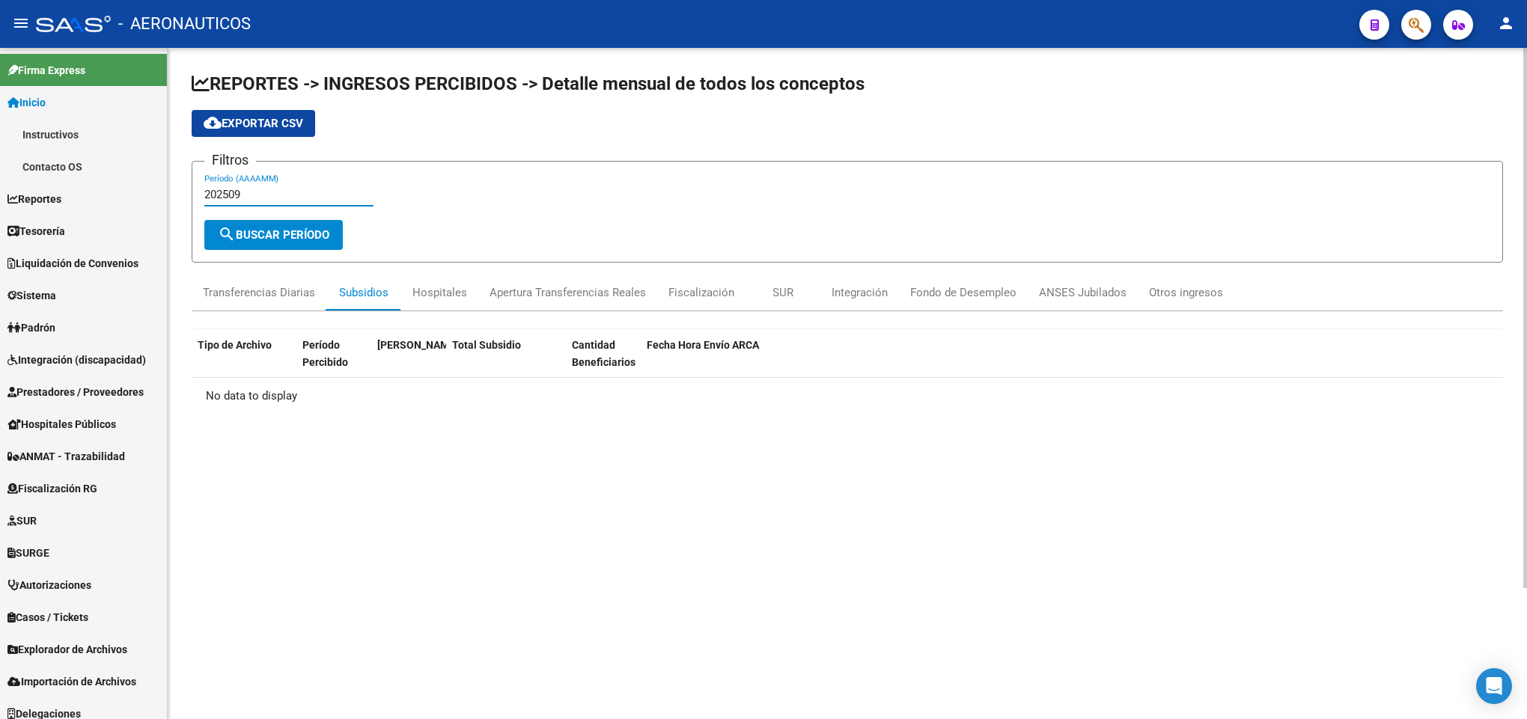
click at [261, 201] on input "202509" at bounding box center [288, 194] width 169 height 13
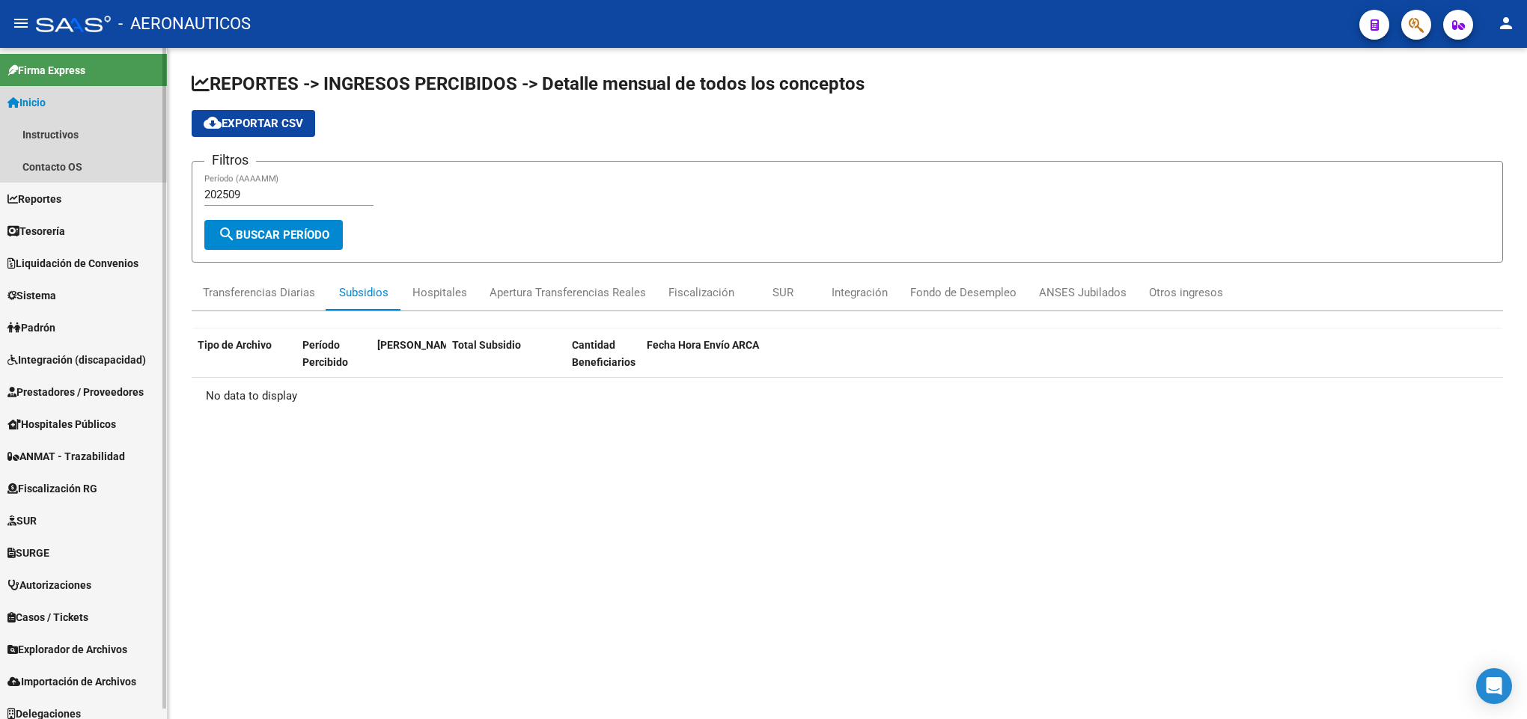
click at [79, 99] on link "Inicio" at bounding box center [83, 102] width 167 height 32
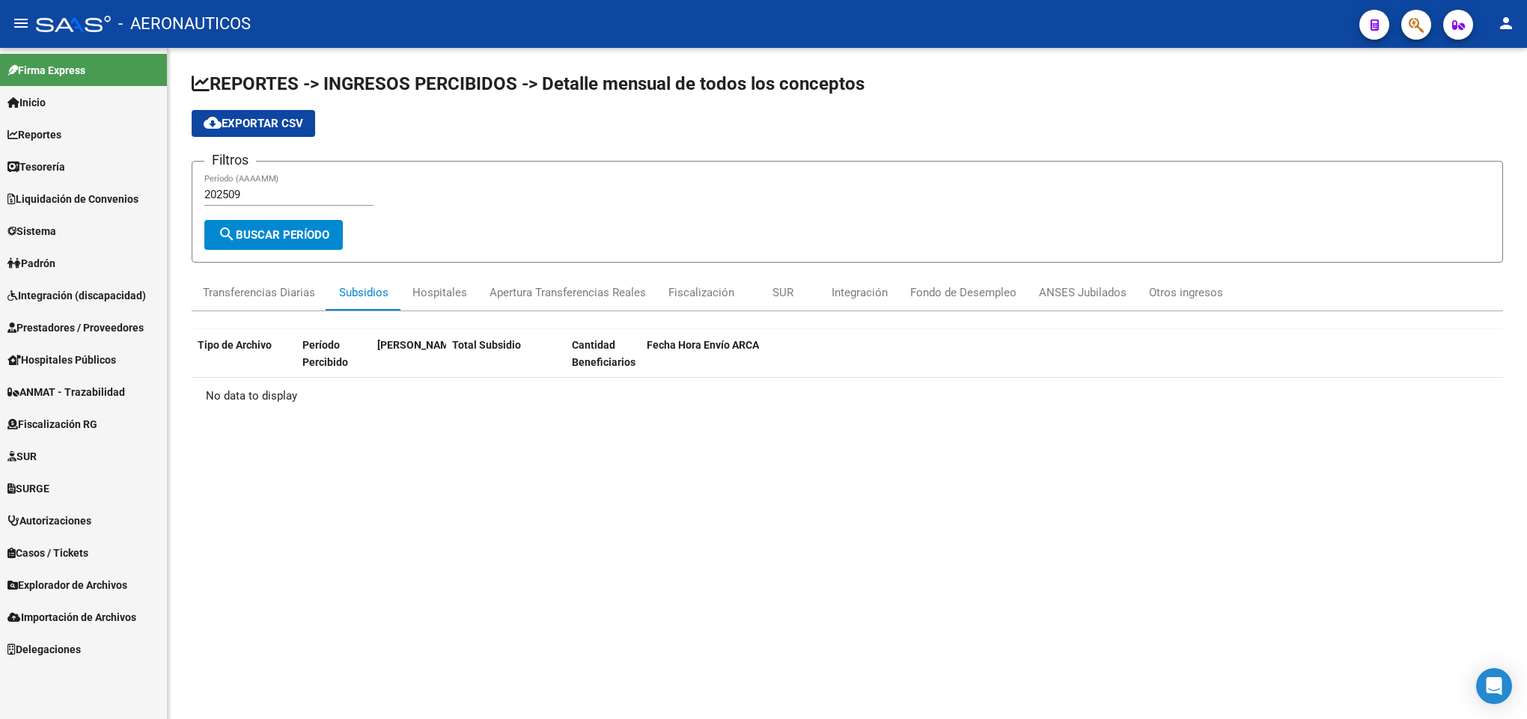
click at [79, 128] on link "Reportes" at bounding box center [83, 134] width 167 height 32
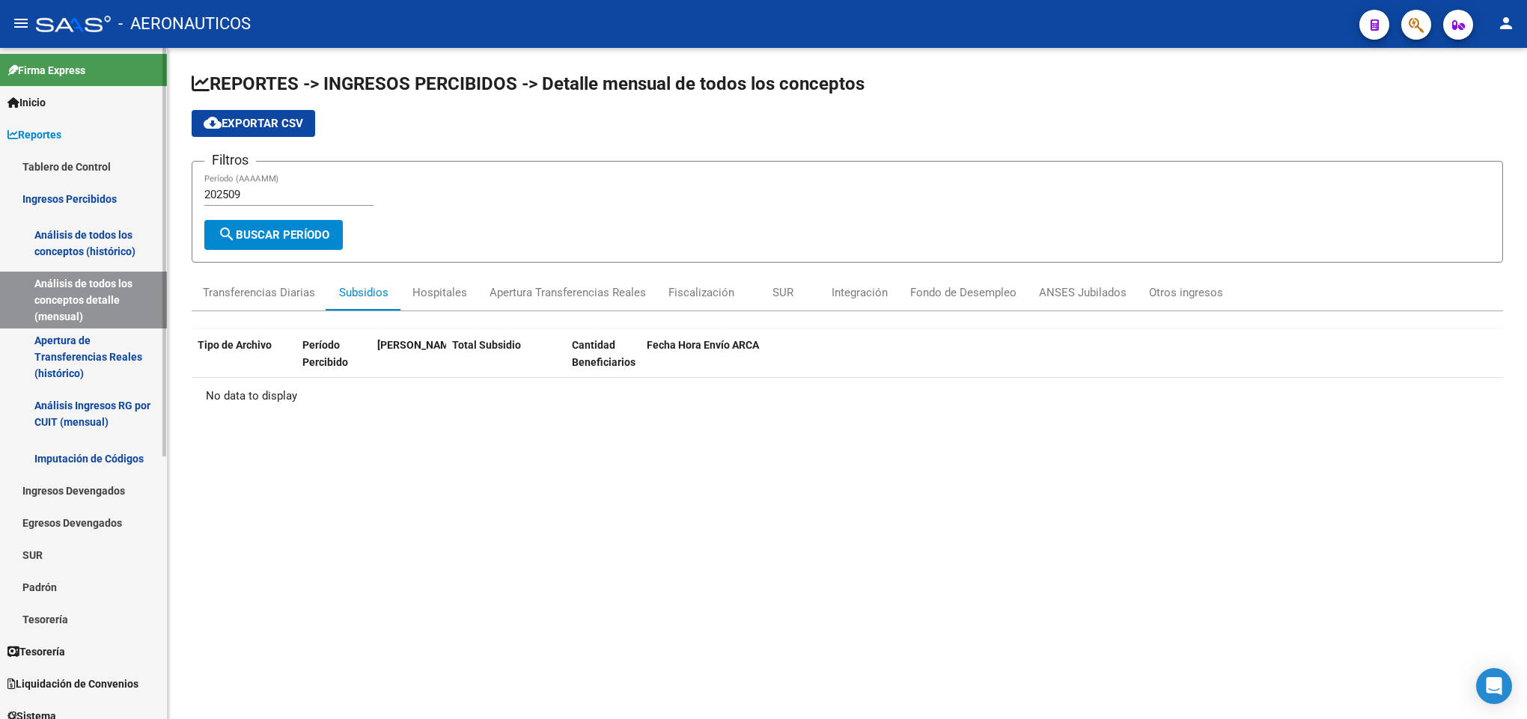
click at [72, 157] on link "Tablero de Control" at bounding box center [83, 166] width 167 height 32
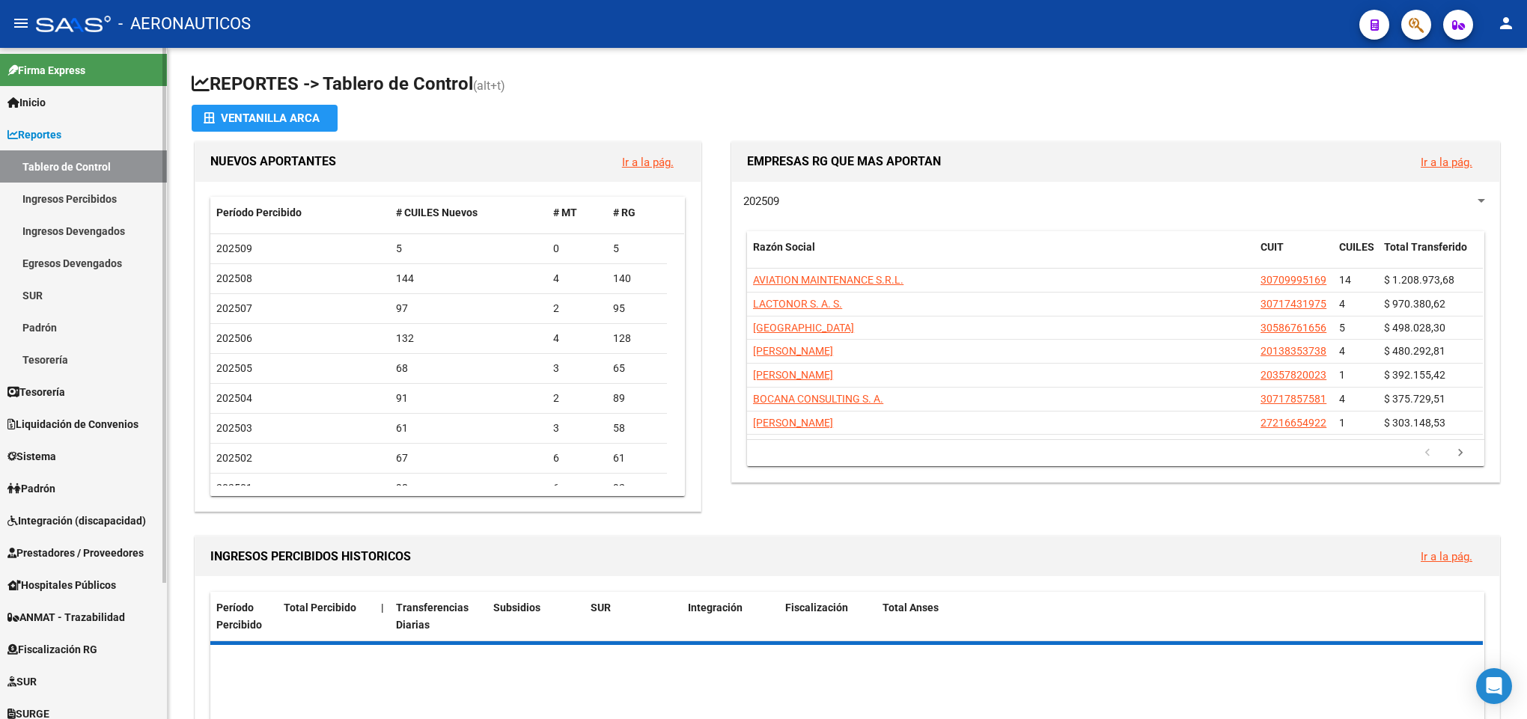
click at [81, 254] on link "Egresos Devengados" at bounding box center [83, 263] width 167 height 32
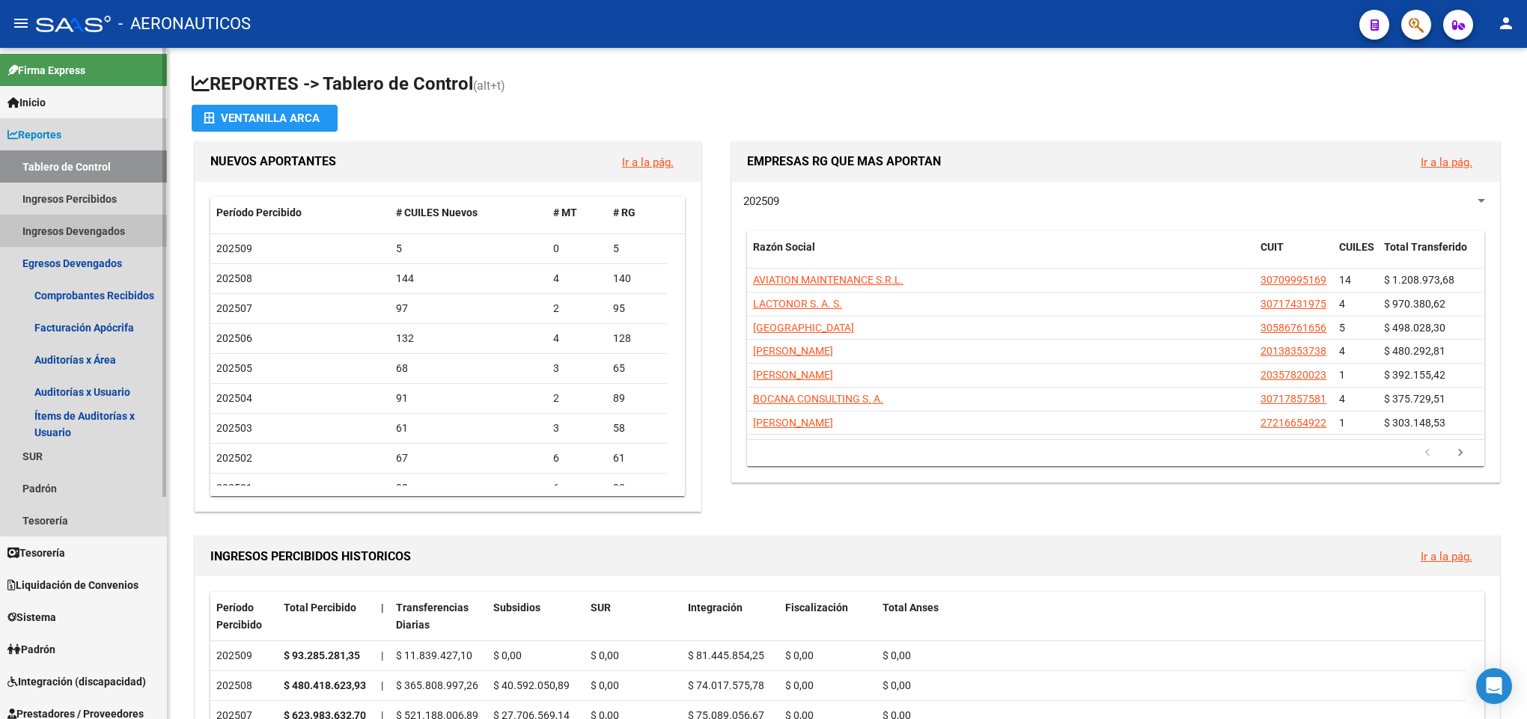
click at [102, 221] on link "Ingresos Devengados" at bounding box center [83, 231] width 167 height 32
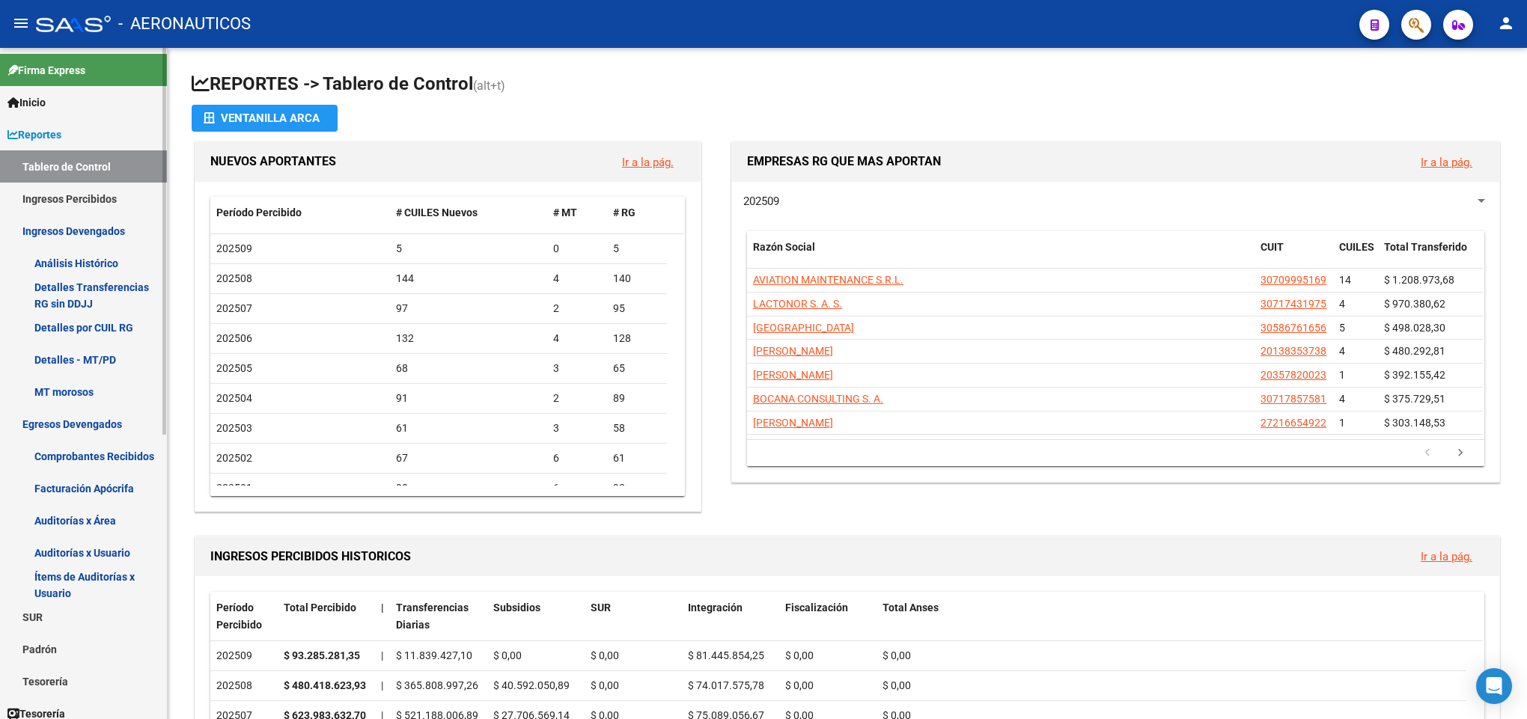
click at [102, 254] on link "Análisis Histórico" at bounding box center [83, 263] width 167 height 32
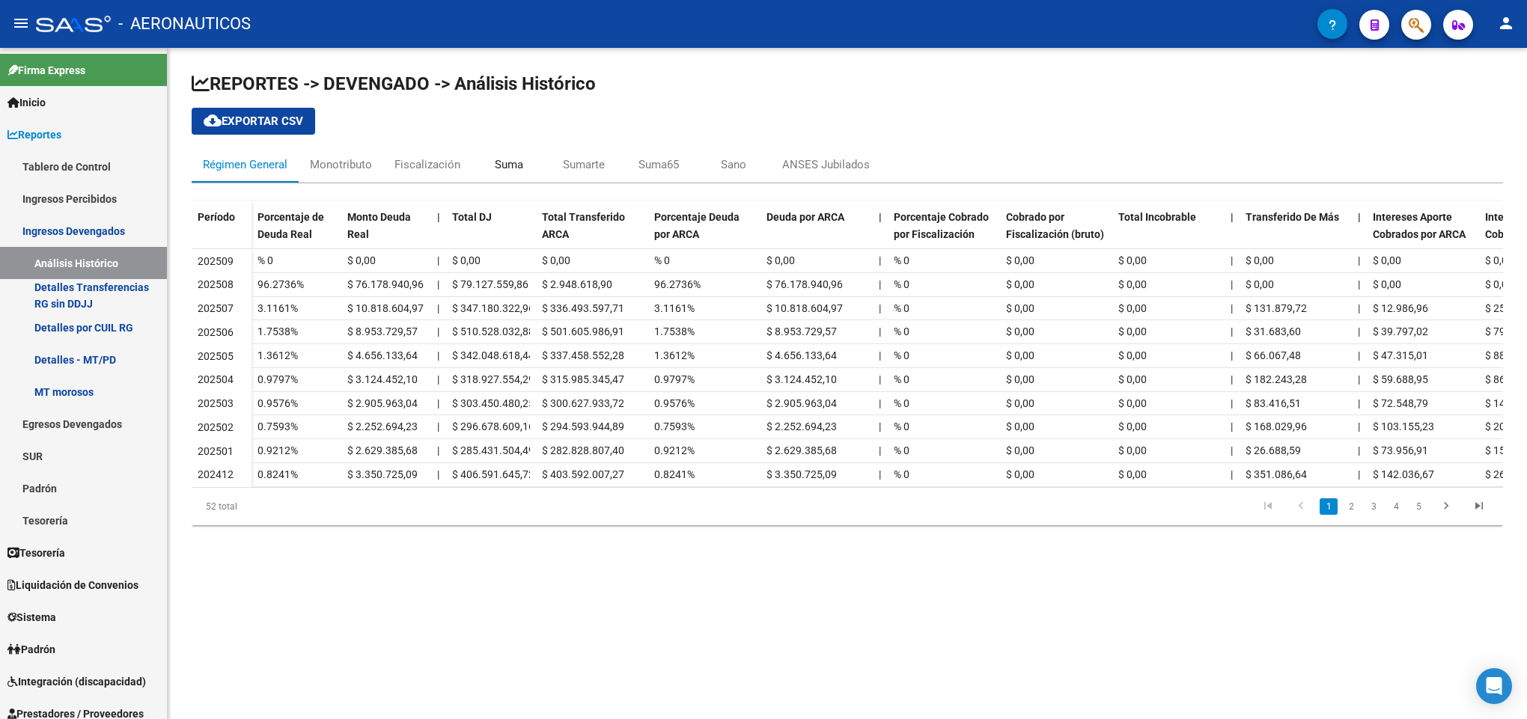
click at [519, 173] on div "Suma" at bounding box center [509, 164] width 28 height 16
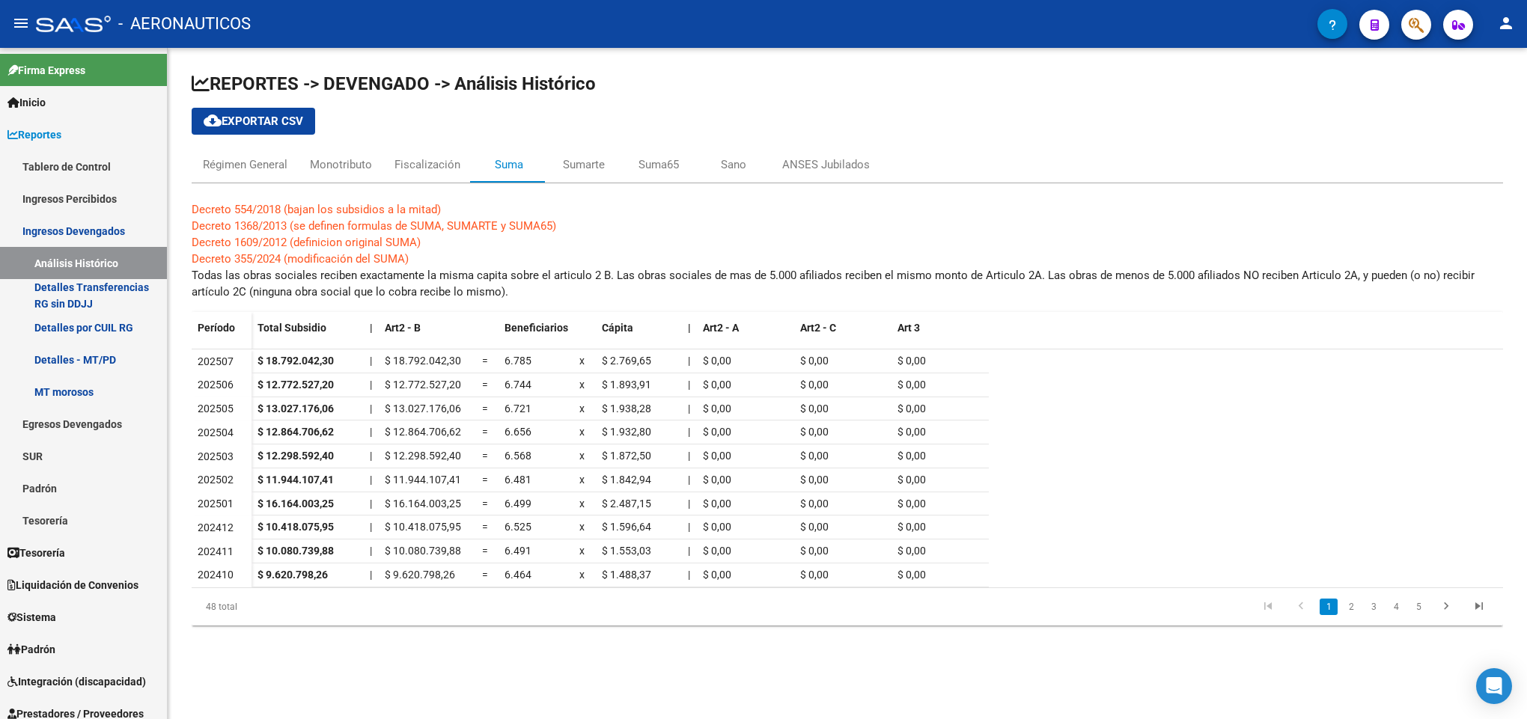
click at [1216, 510] on datatable-row-wrapper "202501 $ 16.164.003,25 | $ 16.164.003,25 = 6.499 x $ 2.487,15 | $ 0,00 $ 0,00 $…" at bounding box center [847, 504] width 1311 height 24
click at [412, 368] on div "$ 18.792.042,30" at bounding box center [427, 361] width 85 height 17
copy span "18.792.042,30"
click at [90, 478] on link "Padrón" at bounding box center [83, 488] width 167 height 32
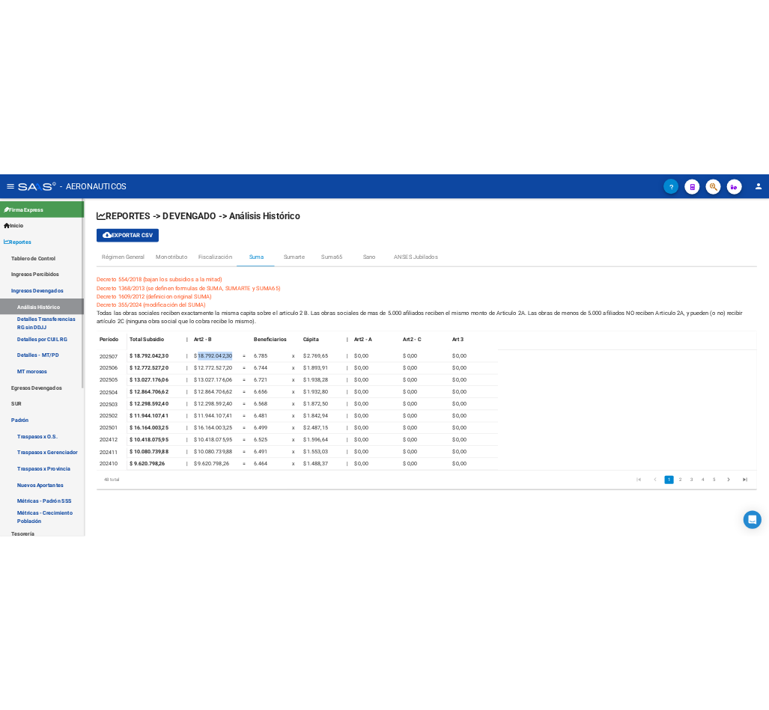
scroll to position [112, 0]
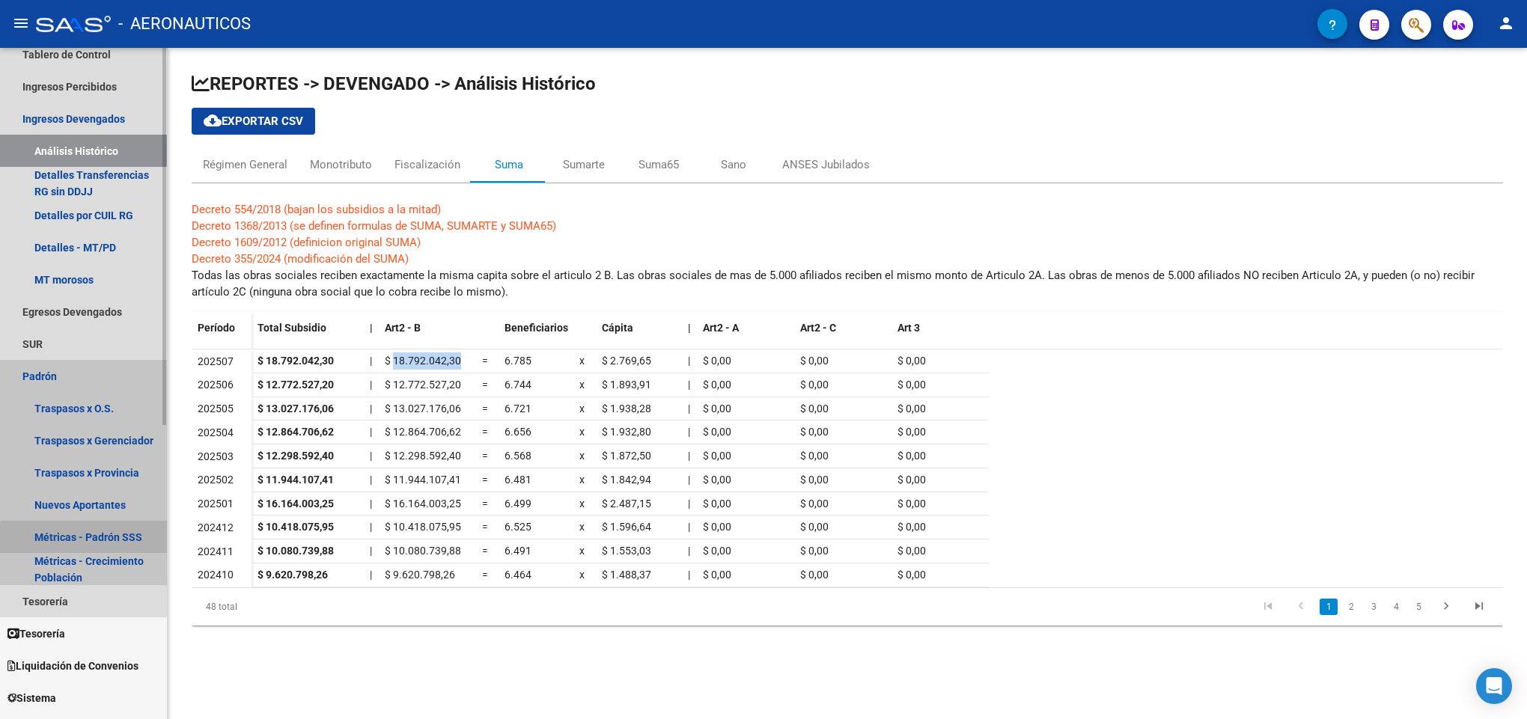
click at [115, 541] on link "Métricas - Padrón SSS" at bounding box center [83, 537] width 167 height 32
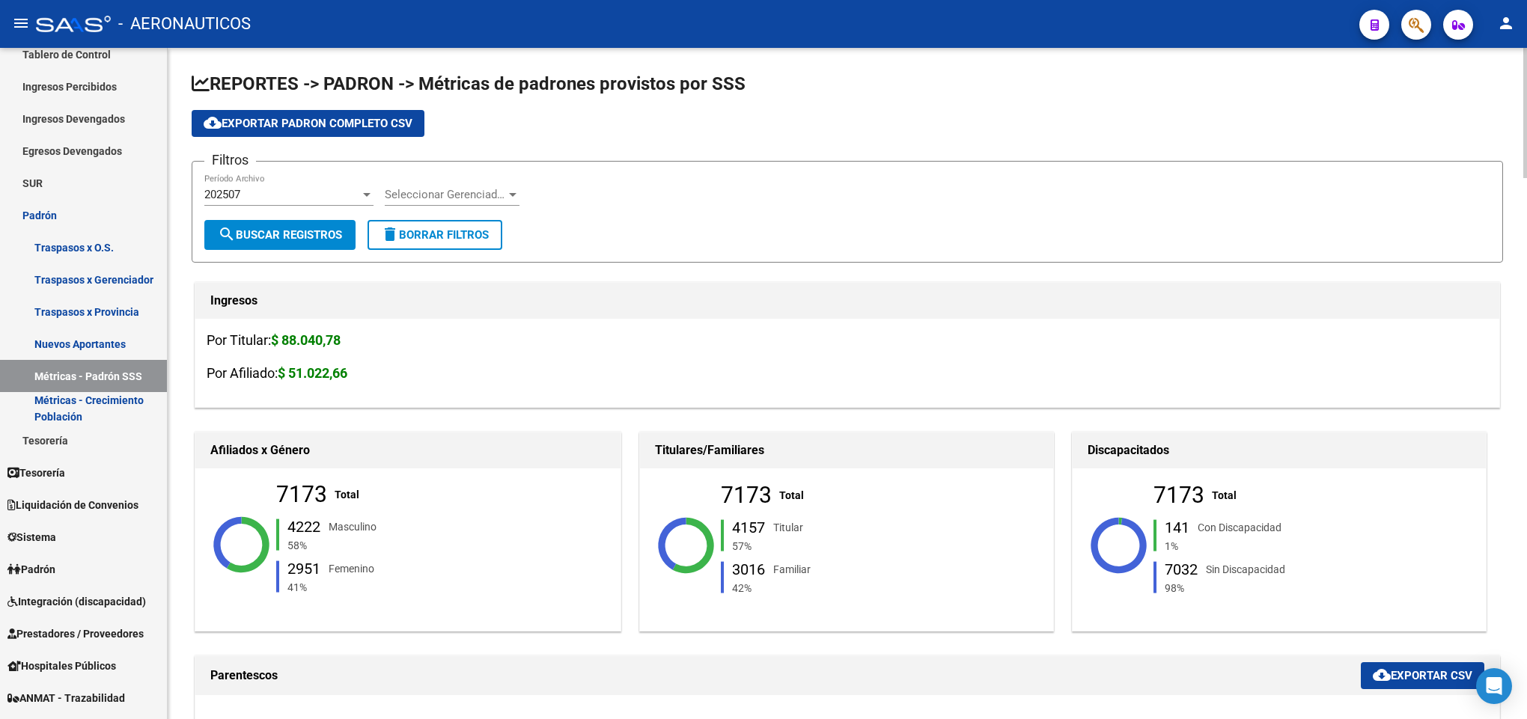
click at [724, 494] on div "7173" at bounding box center [746, 495] width 51 height 16
copy div "7173 Total"
click at [405, 195] on span "Seleccionar Gerenciador" at bounding box center [445, 194] width 121 height 13
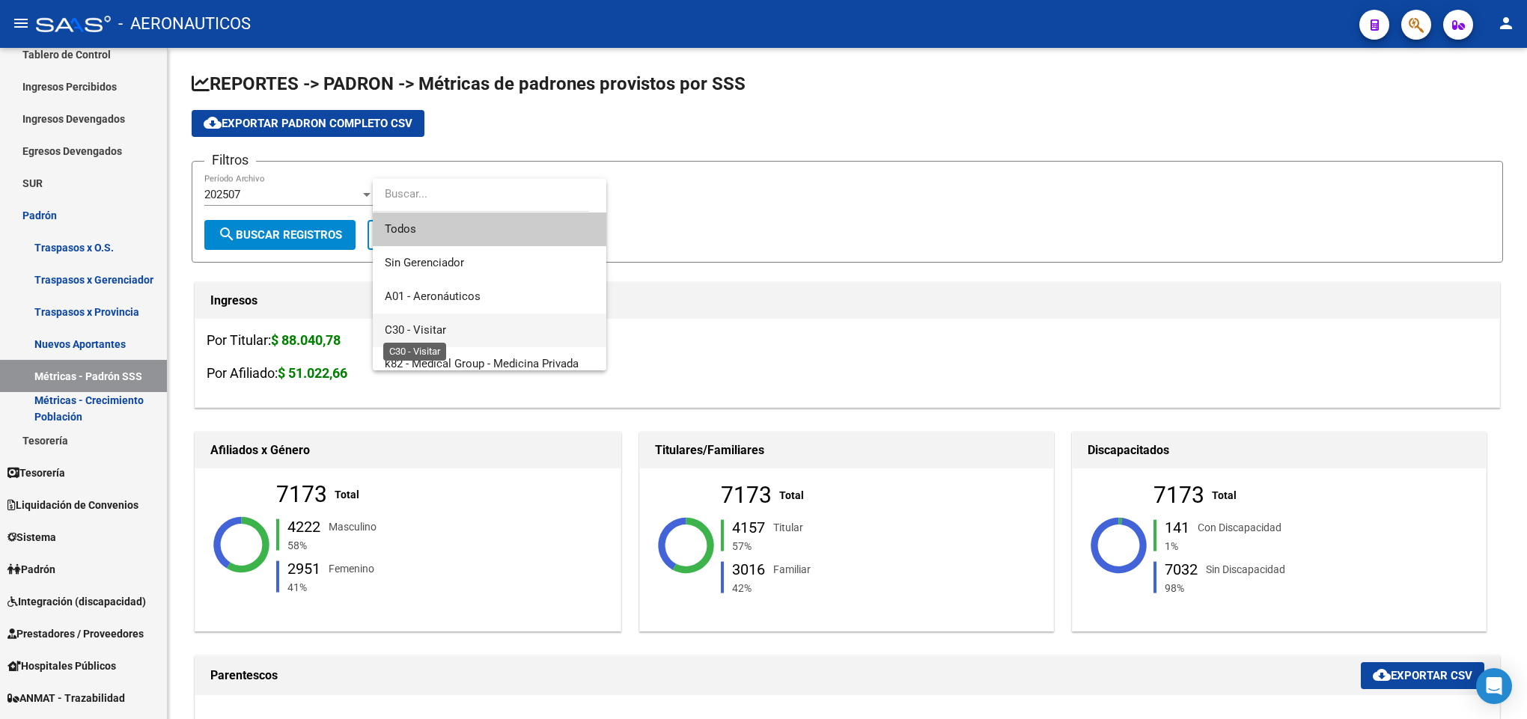
click at [436, 331] on span "C30 - Visitar" at bounding box center [415, 329] width 61 height 13
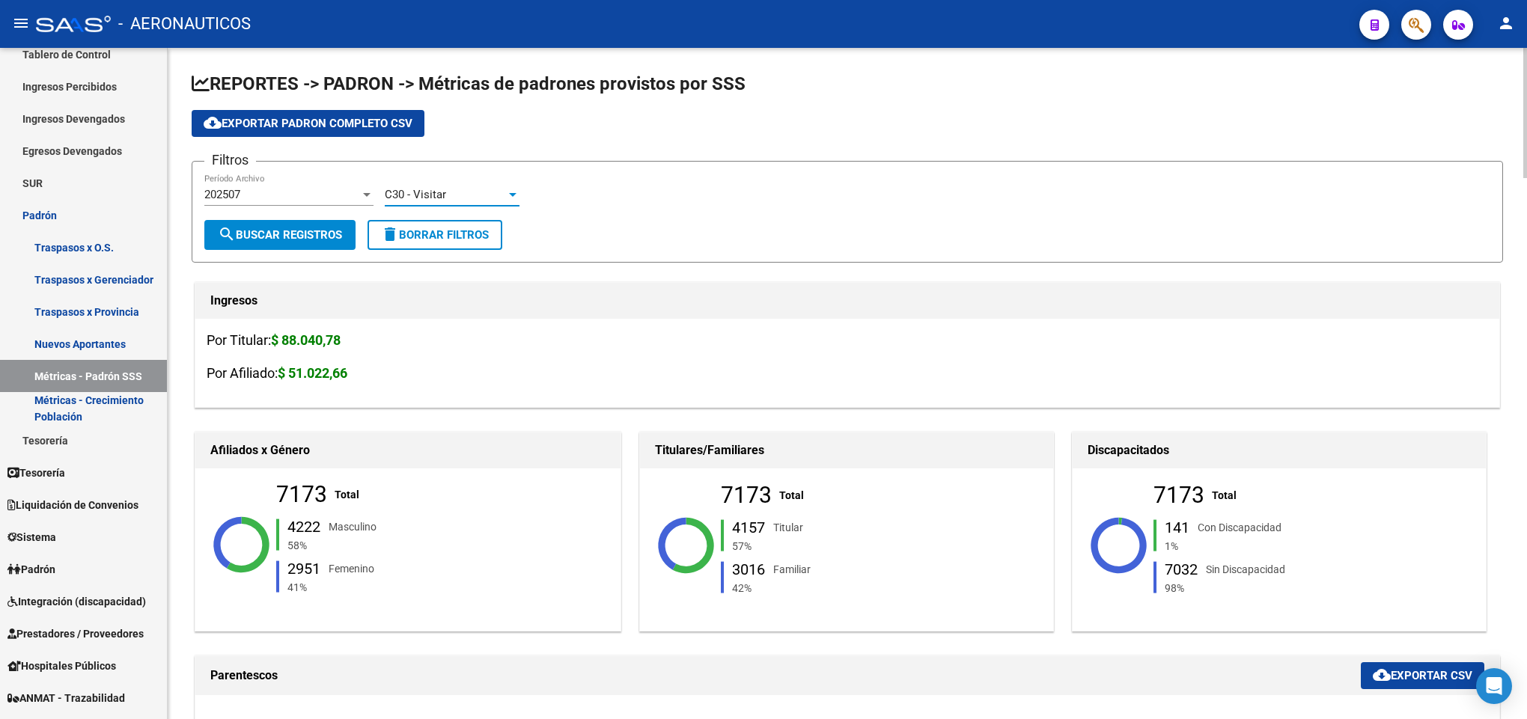
click at [287, 237] on span "search Buscar Registros" at bounding box center [280, 234] width 124 height 13
